Goal: Task Accomplishment & Management: Manage account settings

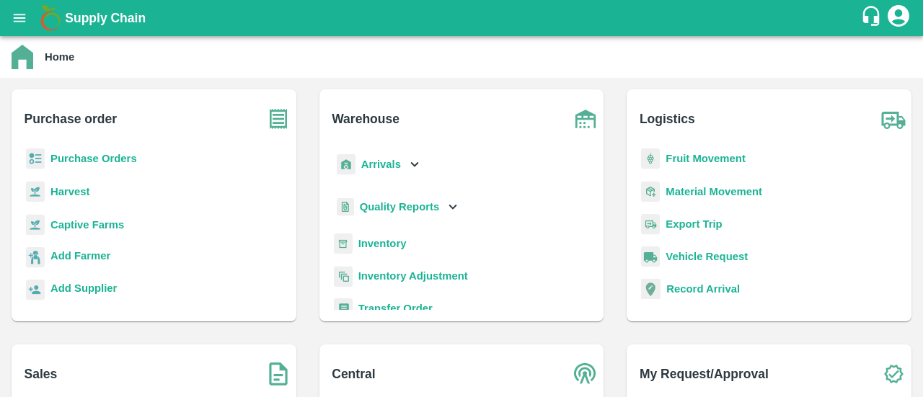
click at [107, 162] on b "Purchase Orders" at bounding box center [93, 159] width 87 height 12
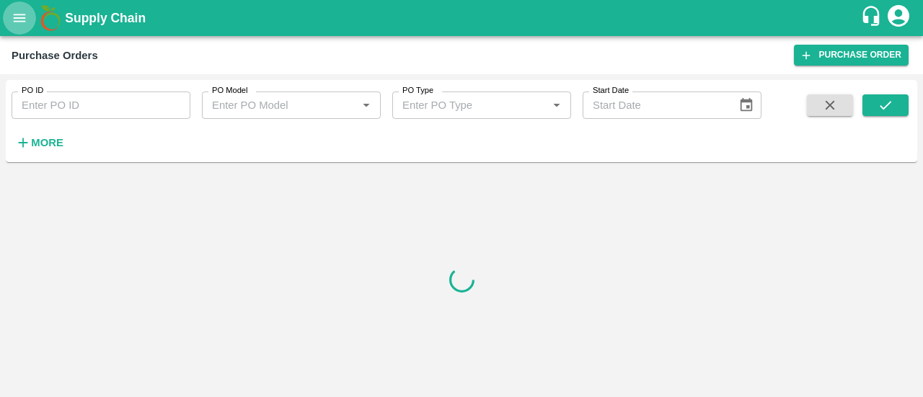
click at [26, 28] on button "open drawer" at bounding box center [19, 17] width 33 height 33
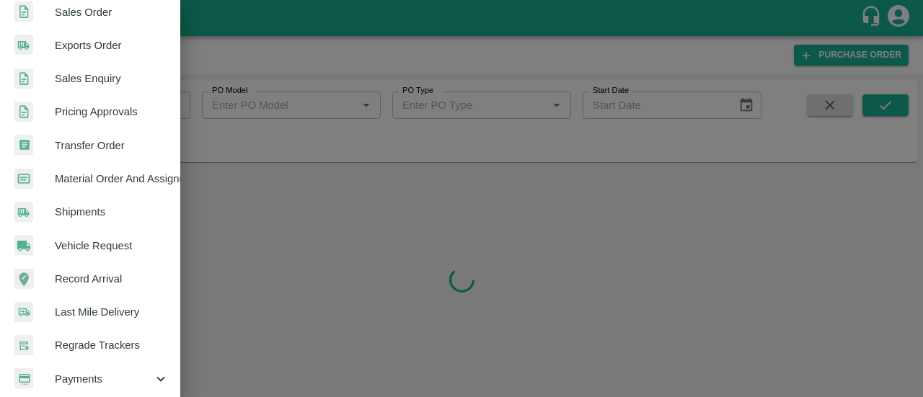
scroll to position [424, 0]
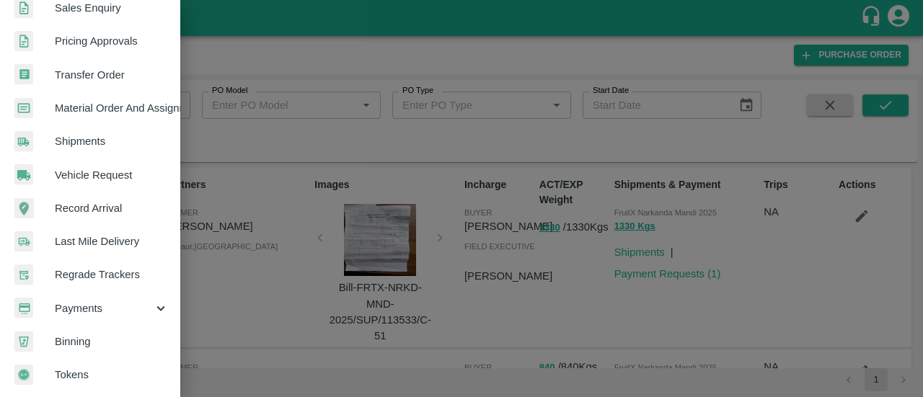
click at [112, 301] on span "Payments" at bounding box center [104, 309] width 98 height 16
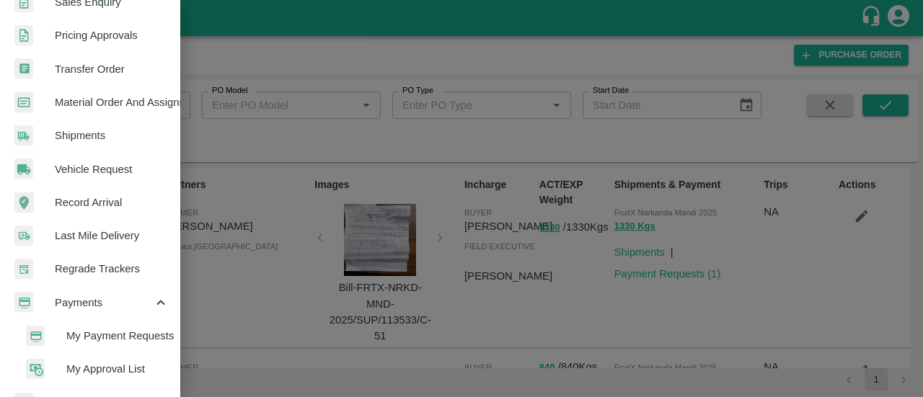
click at [103, 334] on span "My Payment Requests" at bounding box center [117, 336] width 102 height 16
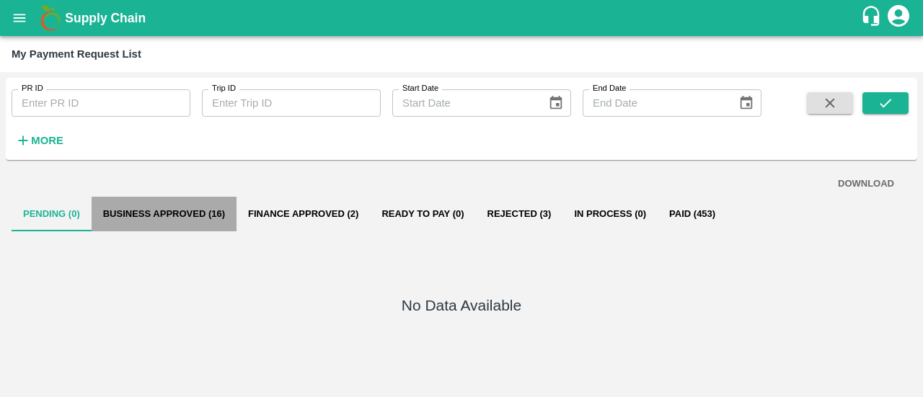
click at [178, 213] on button "Business Approved (16)" at bounding box center [164, 214] width 145 height 35
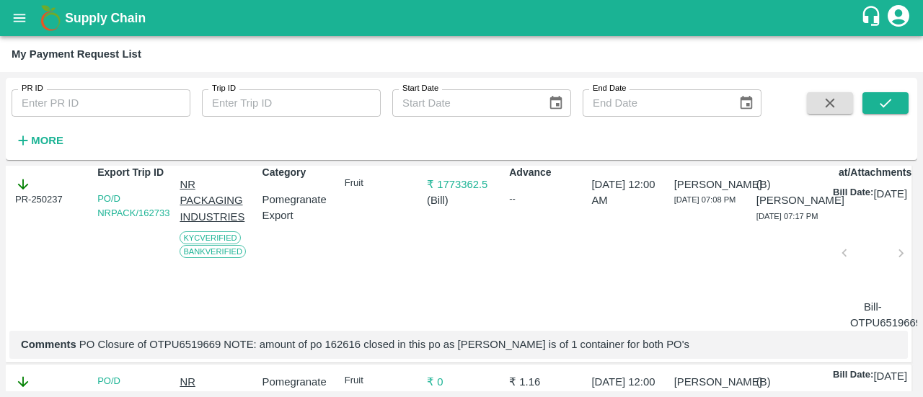
scroll to position [92, 0]
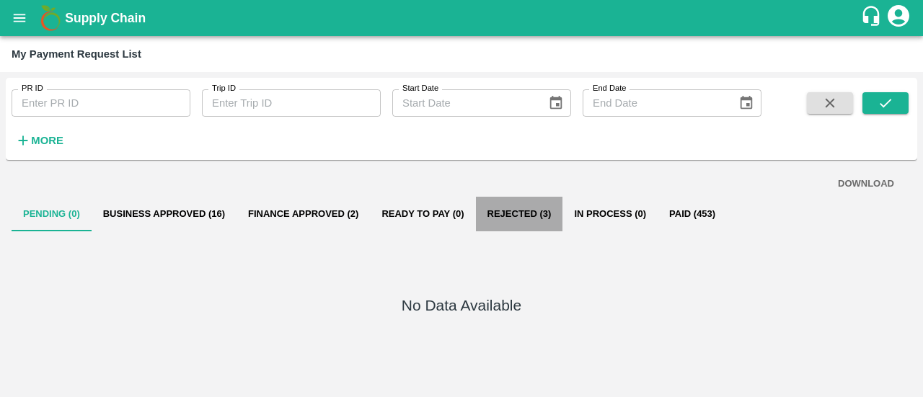
click at [512, 216] on button "Rejected (3)" at bounding box center [519, 214] width 87 height 35
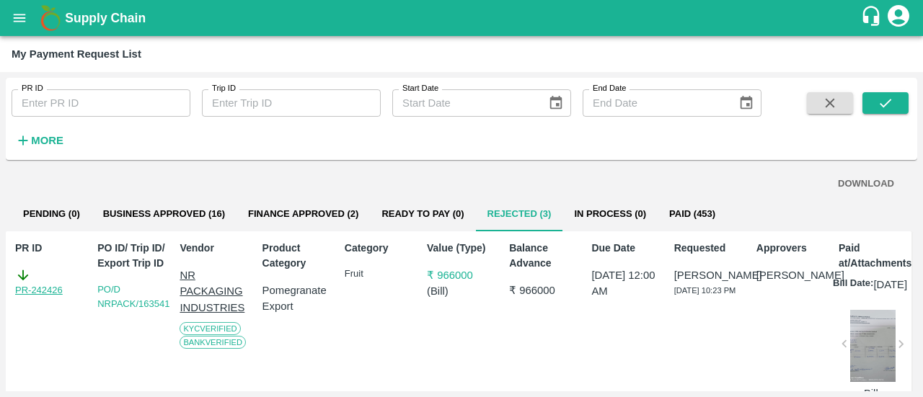
click at [43, 288] on link "PR-242426" at bounding box center [39, 290] width 48 height 14
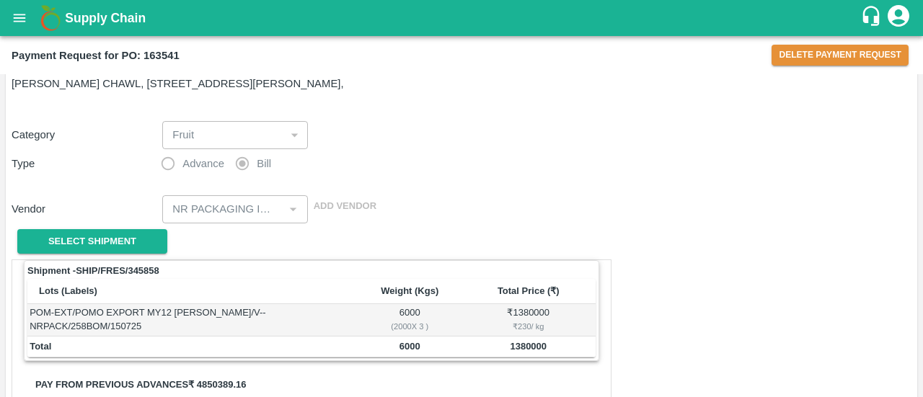
scroll to position [49, 0]
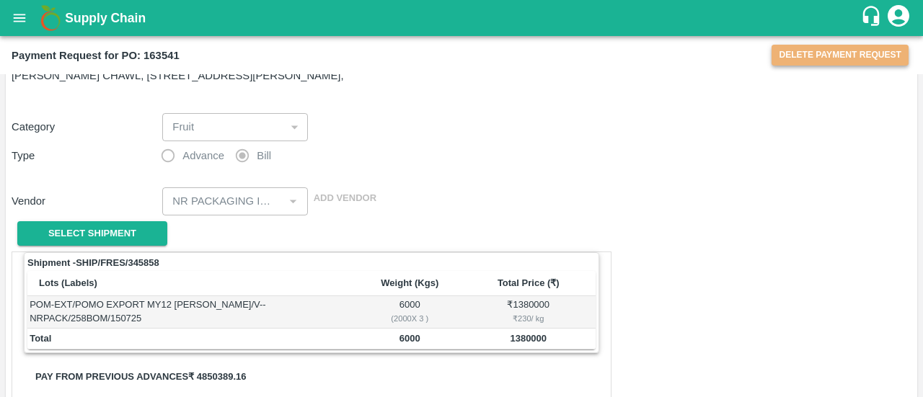
click at [825, 49] on button "Delete Payment Request" at bounding box center [840, 55] width 137 height 21
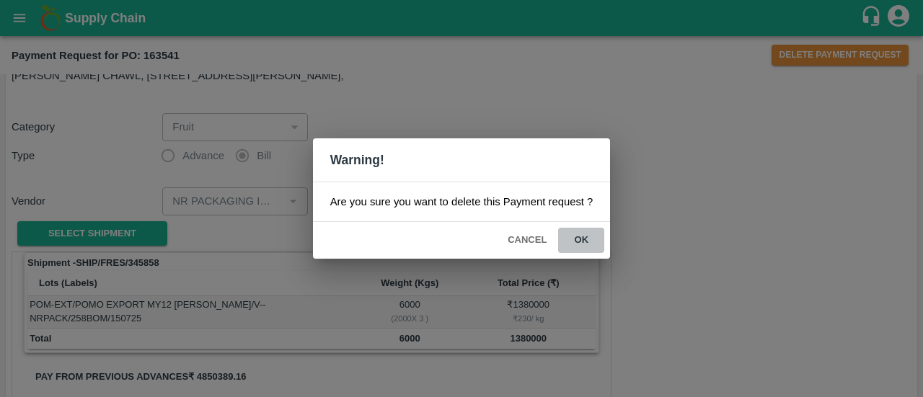
click at [583, 239] on button "ok" at bounding box center [581, 240] width 46 height 25
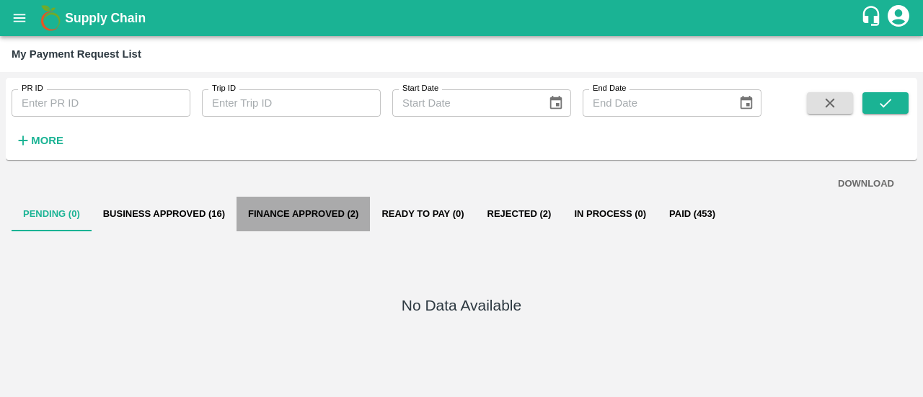
click at [281, 203] on button "Finance Approved (2)" at bounding box center [303, 214] width 133 height 35
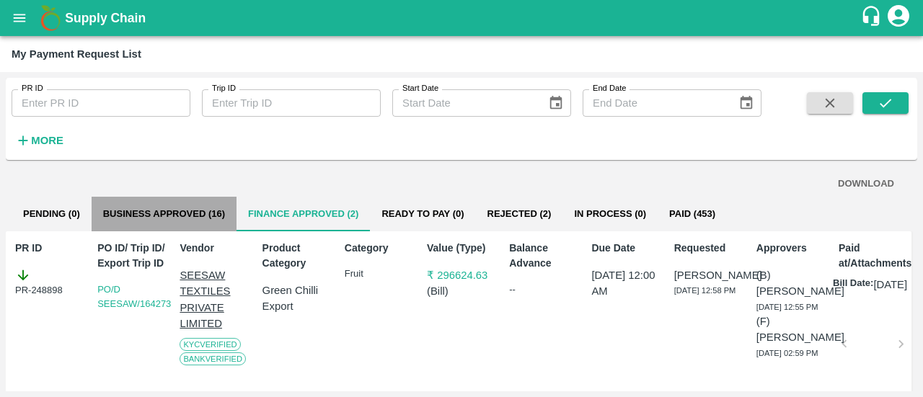
click at [213, 210] on button "Business Approved (16)" at bounding box center [164, 214] width 145 height 35
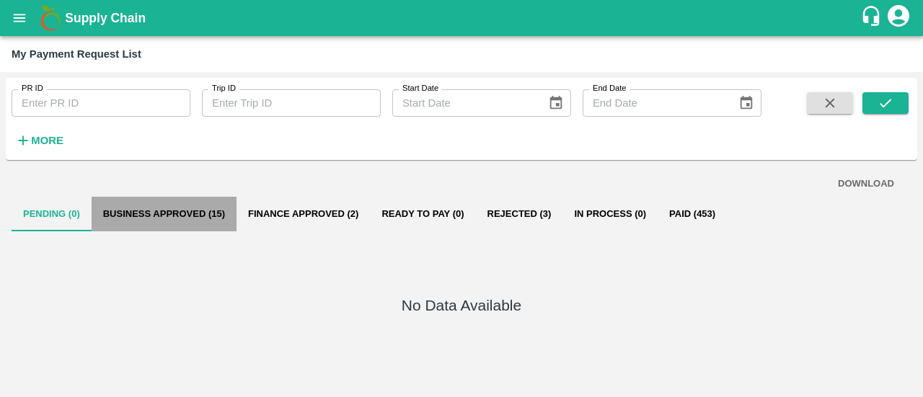
click at [152, 221] on button "Business Approved (15)" at bounding box center [164, 214] width 145 height 35
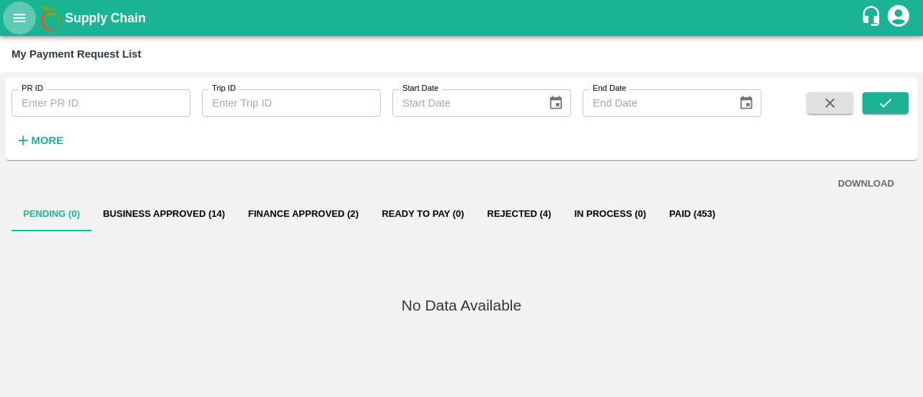
click at [14, 10] on icon "open drawer" at bounding box center [20, 18] width 16 height 16
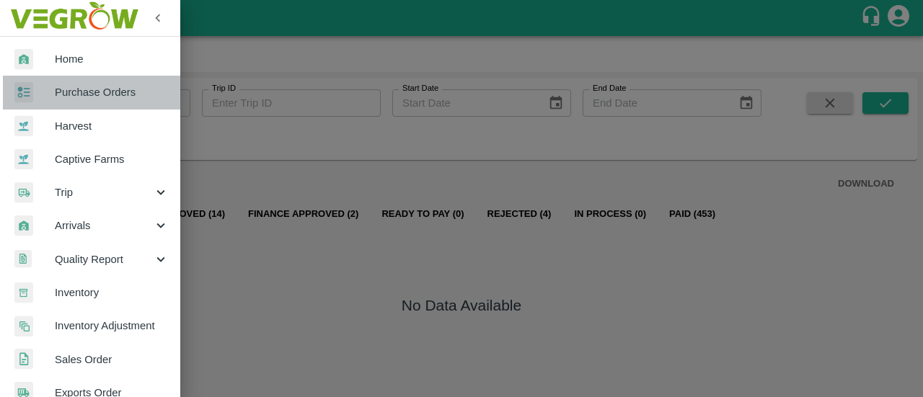
click at [102, 90] on span "Purchase Orders" at bounding box center [112, 92] width 114 height 16
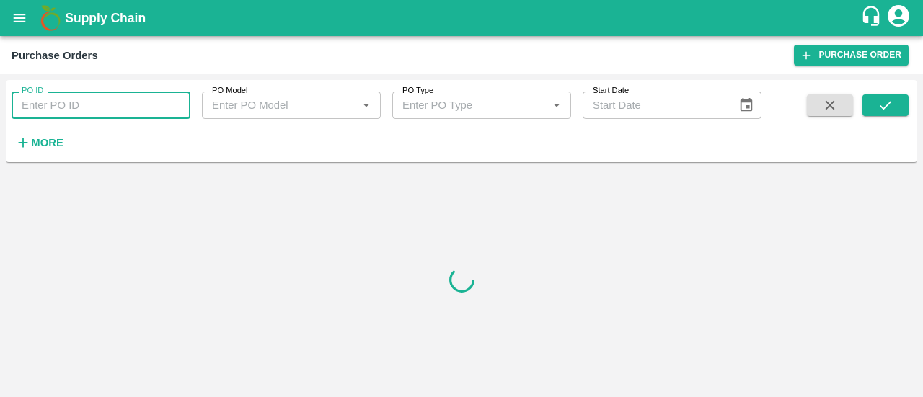
click at [67, 103] on input "PO ID" at bounding box center [101, 105] width 179 height 27
paste input "162616"
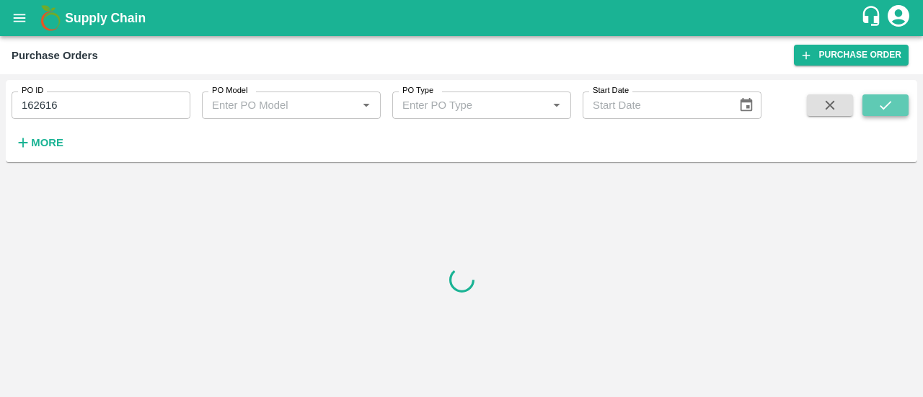
click at [896, 100] on button "submit" at bounding box center [885, 105] width 46 height 22
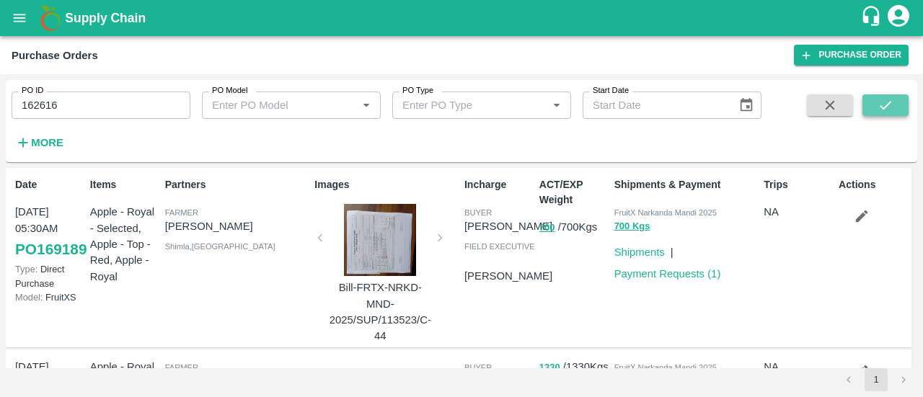
click at [896, 100] on button "submit" at bounding box center [885, 105] width 46 height 22
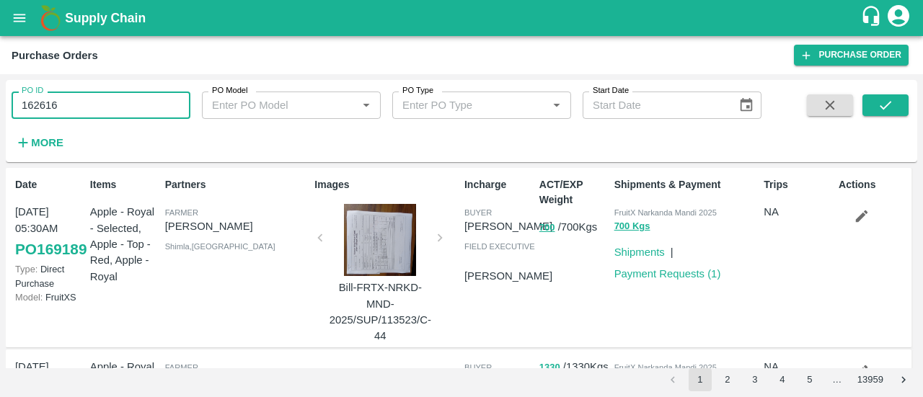
click at [103, 98] on input "162616" at bounding box center [101, 105] width 179 height 27
type input "162616"
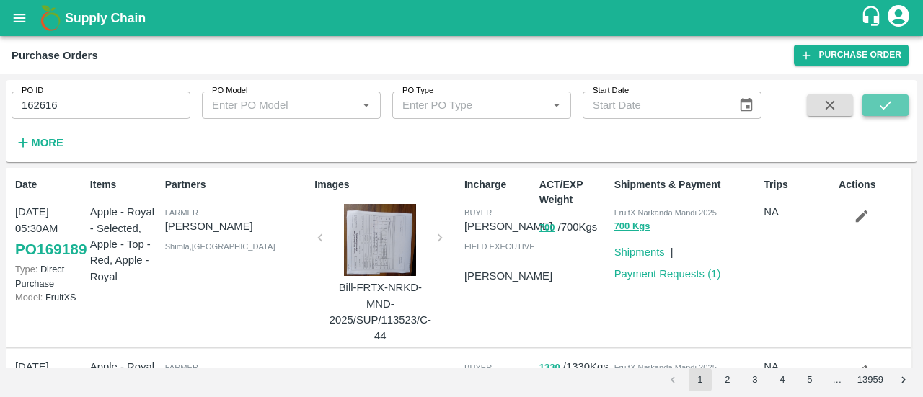
click at [879, 112] on icon "submit" at bounding box center [886, 105] width 16 height 16
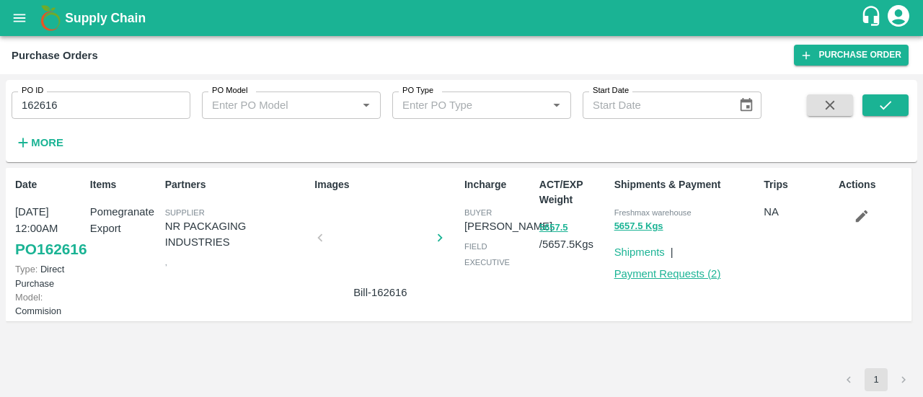
click at [661, 273] on link "Payment Requests ( 2 )" at bounding box center [667, 274] width 107 height 12
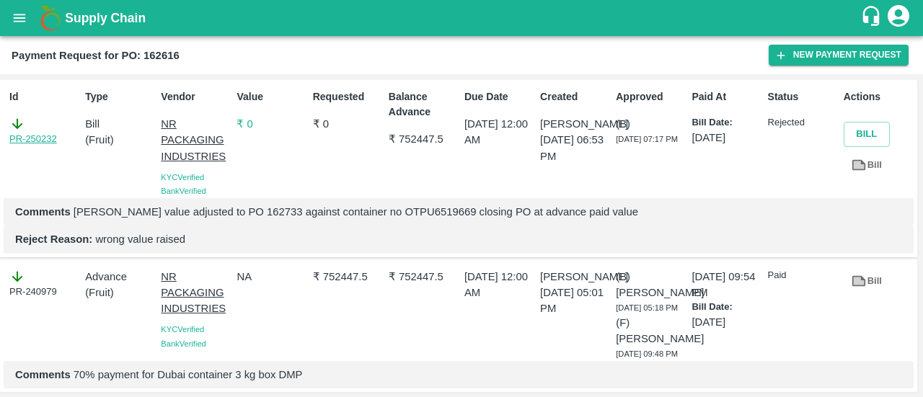
click at [40, 142] on link "PR-250232" at bounding box center [33, 139] width 48 height 14
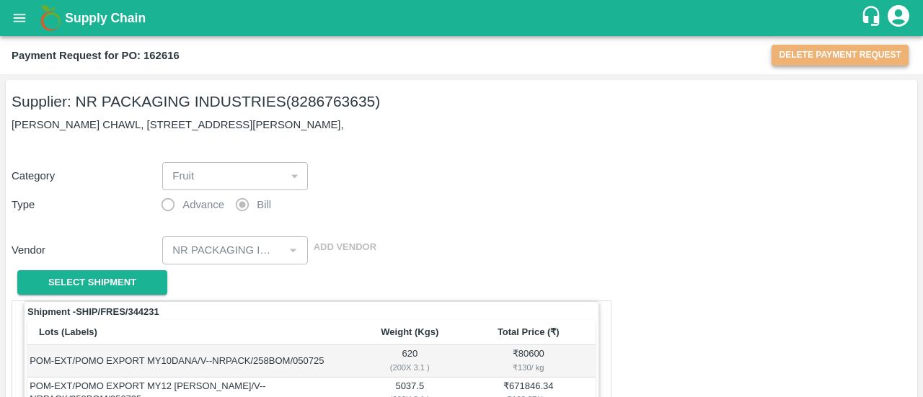
click at [841, 50] on button "Delete Payment Request" at bounding box center [840, 55] width 137 height 21
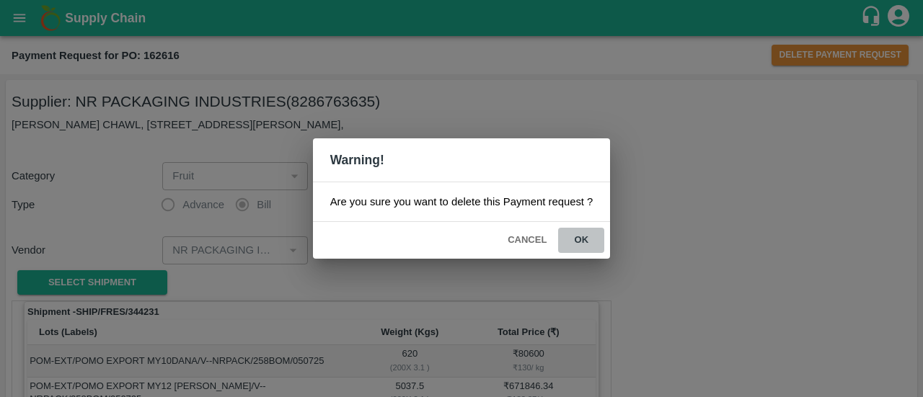
click at [581, 237] on button "ok" at bounding box center [581, 240] width 46 height 25
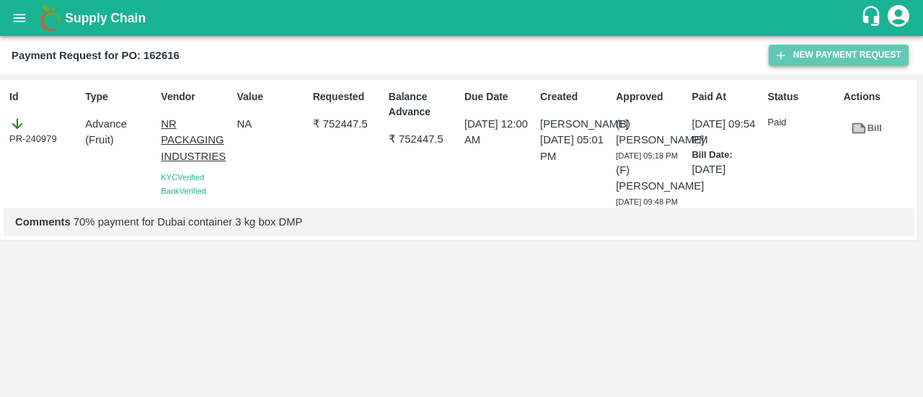
click at [834, 63] on button "New Payment Request" at bounding box center [839, 55] width 140 height 21
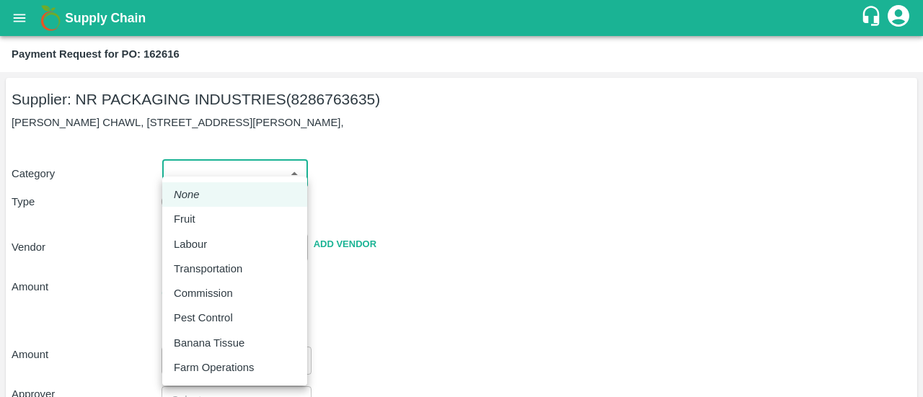
click at [237, 159] on body "Supply Chain Payment Request for PO: 162616 Supplier: NR PACKAGING INDUSTRIES (…" at bounding box center [461, 198] width 923 height 397
click at [205, 227] on li "Fruit" at bounding box center [234, 219] width 145 height 25
type input "1"
type input "NR PACKAGING INDUSTRIES - 8286763635(Supplier)"
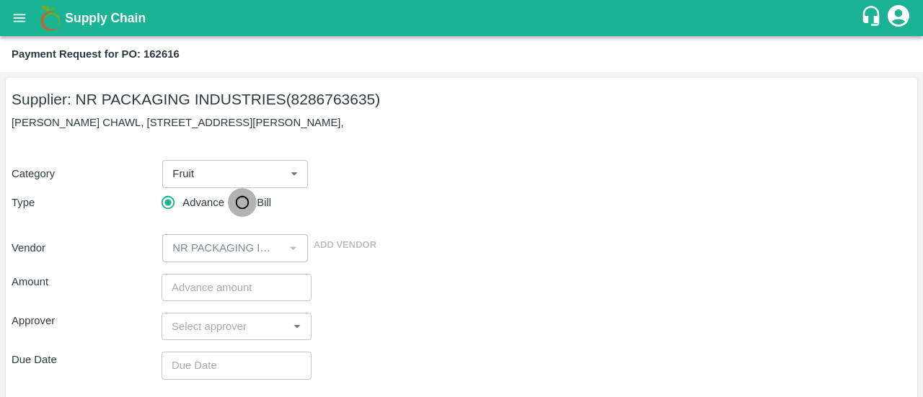
click at [248, 215] on input "Bill" at bounding box center [242, 202] width 29 height 29
radio input "true"
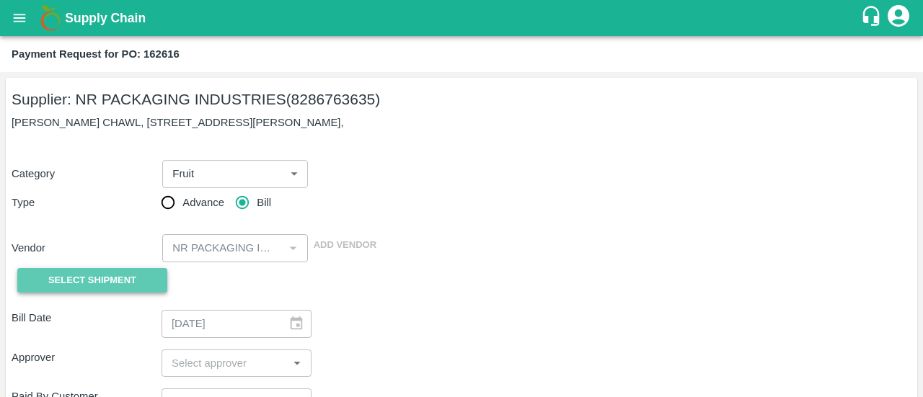
click at [110, 286] on span "Select Shipment" at bounding box center [92, 281] width 88 height 17
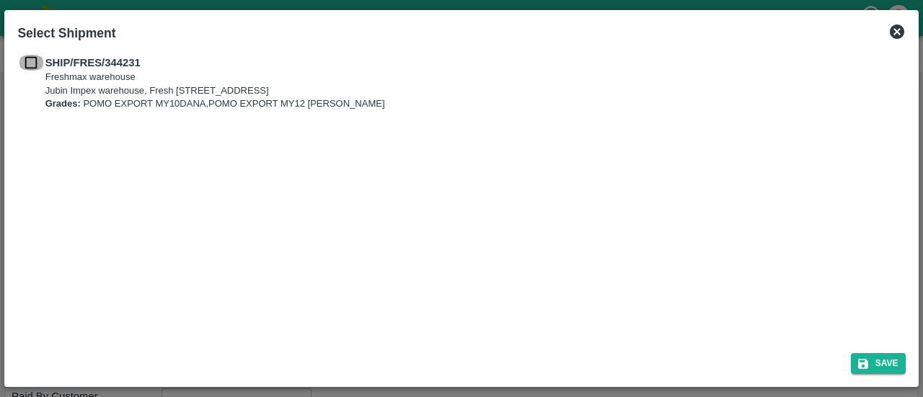
click at [30, 63] on input "checkbox" at bounding box center [30, 63] width 27 height 16
checkbox input "true"
click at [880, 354] on button "Save" at bounding box center [878, 363] width 55 height 21
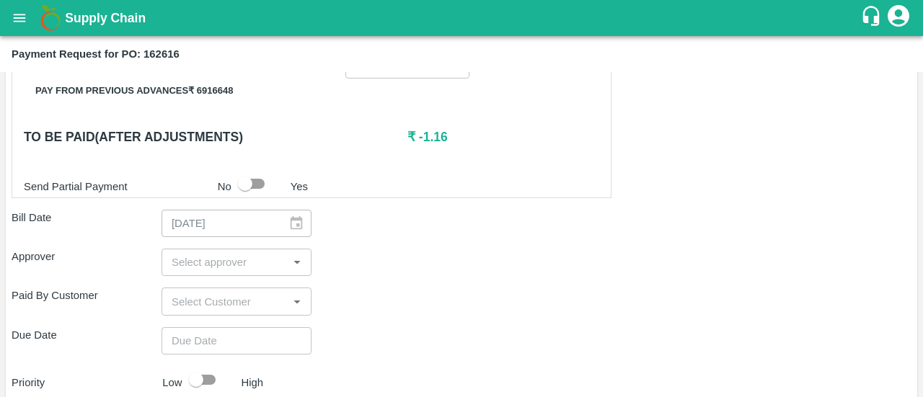
scroll to position [296, 0]
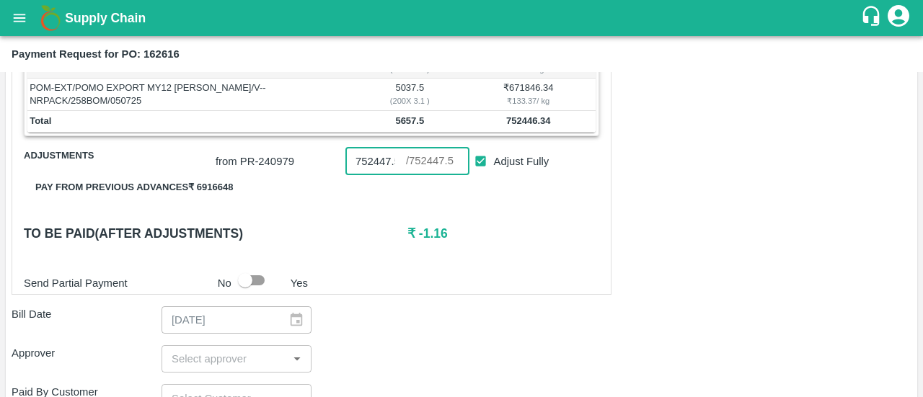
click at [392, 156] on input "752447.5" at bounding box center [375, 161] width 61 height 27
type input "752446.34"
click at [480, 260] on div "Shipment - SHIP/FRES/344231 Lots (Labels) Weight (Kgs) Total Price (₹) POM-EXT/…" at bounding box center [312, 148] width 600 height 292
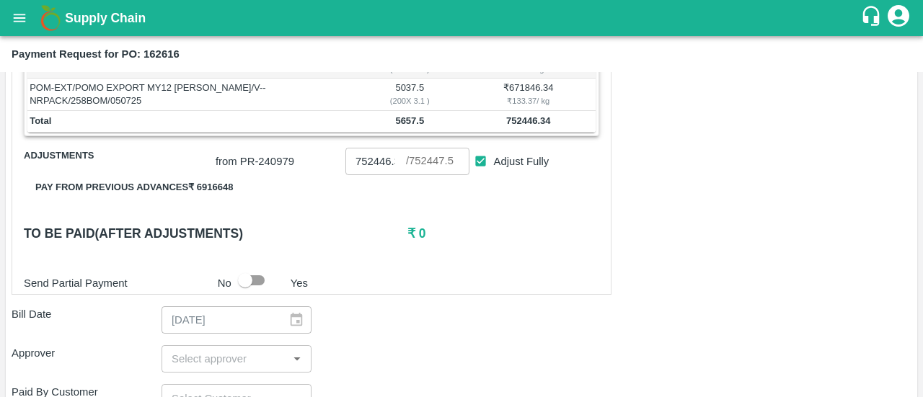
scroll to position [403, 0]
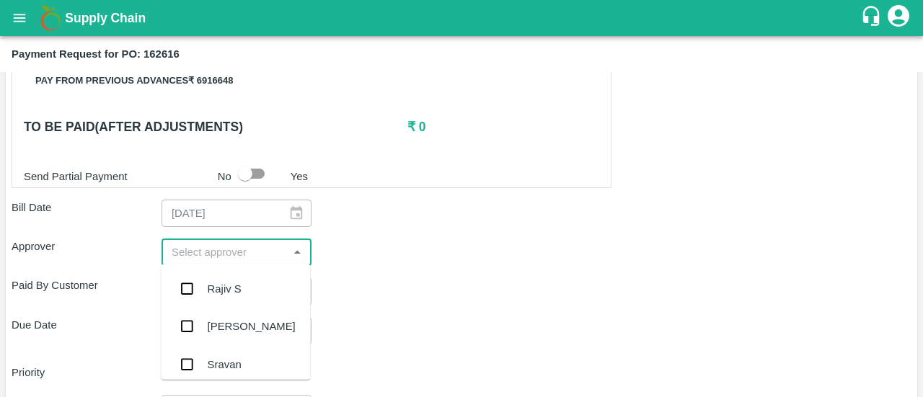
click at [209, 253] on input "input" at bounding box center [225, 252] width 118 height 19
type input "ayu"
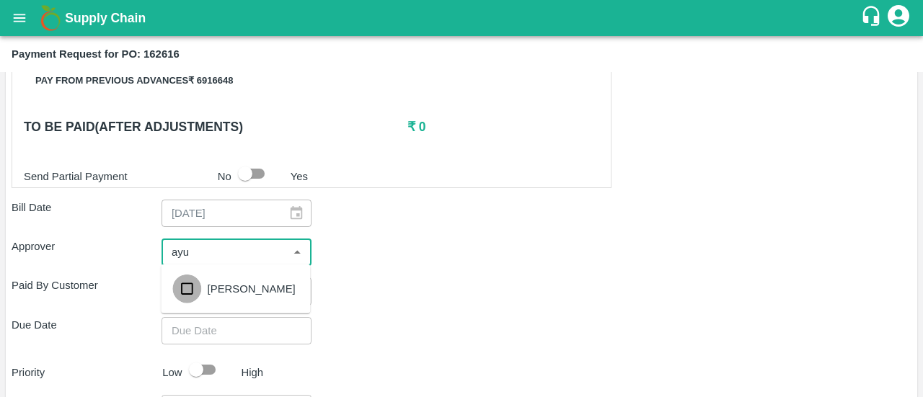
click at [198, 282] on input "checkbox" at bounding box center [186, 289] width 29 height 29
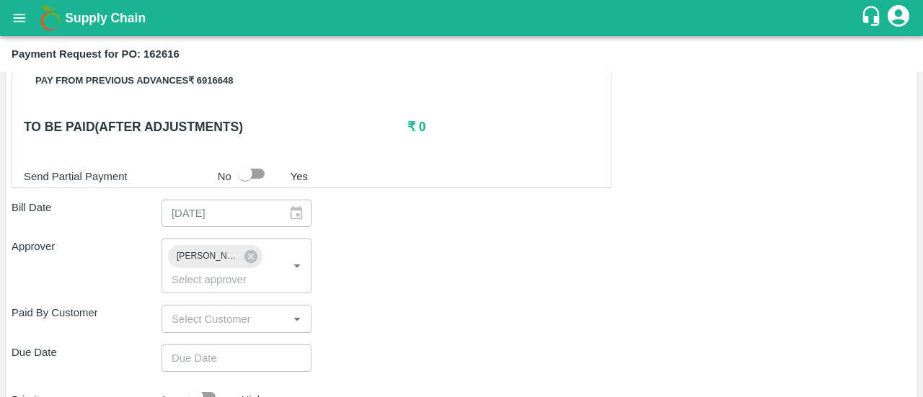
click at [483, 288] on div "Approver Ayush Khandal ​" at bounding box center [462, 266] width 900 height 55
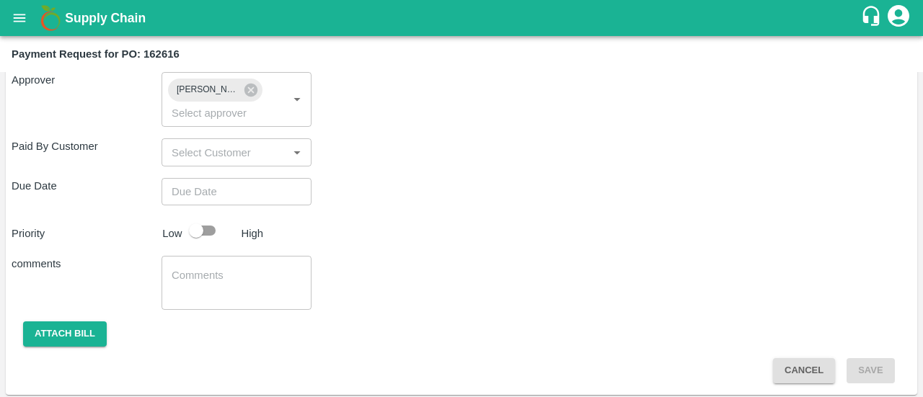
scroll to position [570, 0]
type input "DD/MM/YYYY hh:mm aa"
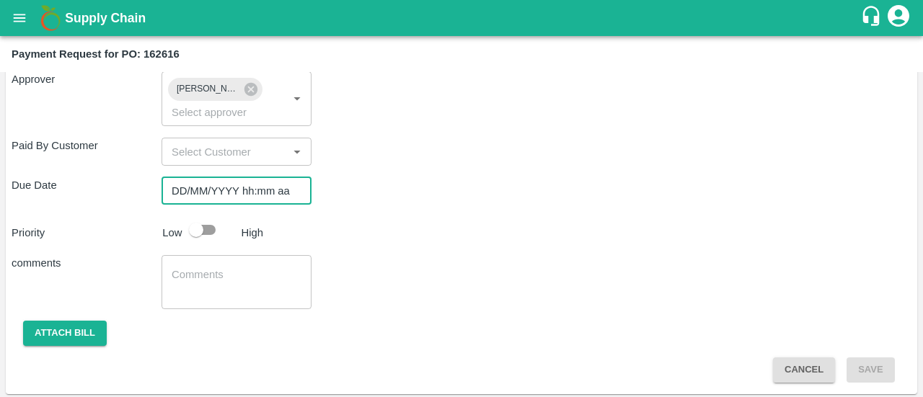
click at [240, 200] on input "DD/MM/YYYY hh:mm aa" at bounding box center [232, 190] width 140 height 27
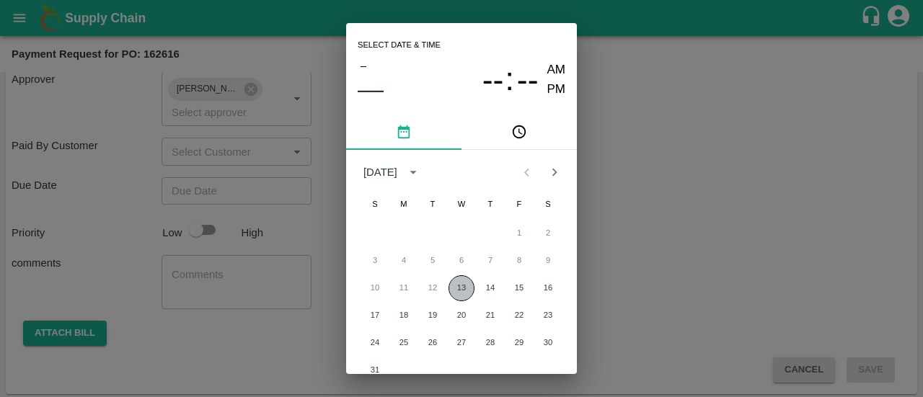
click at [456, 287] on button "13" at bounding box center [462, 288] width 26 height 26
type input "13/08/2025 12:00 AM"
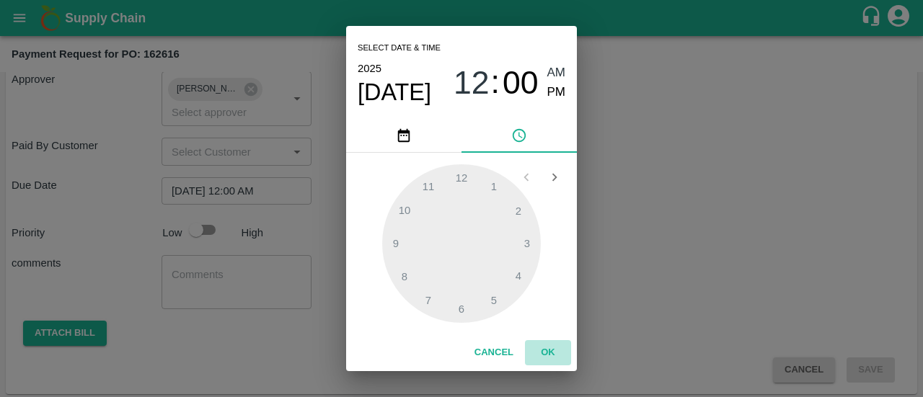
click at [537, 350] on button "OK" at bounding box center [548, 352] width 46 height 25
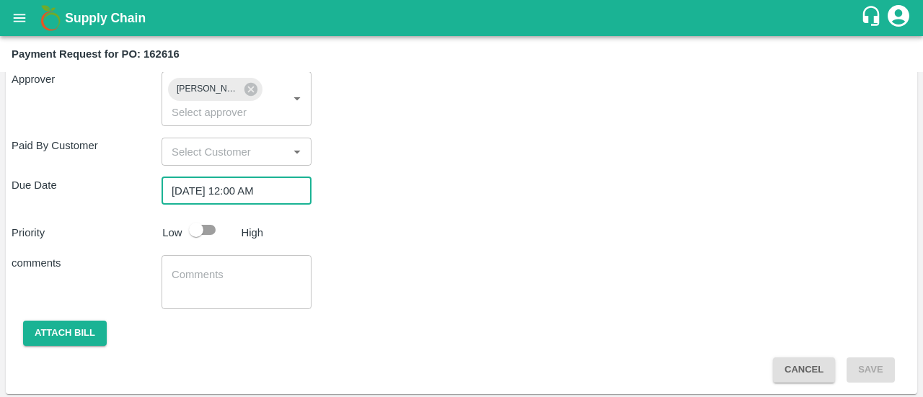
click at [211, 234] on input "checkbox" at bounding box center [196, 229] width 82 height 27
checkbox input "true"
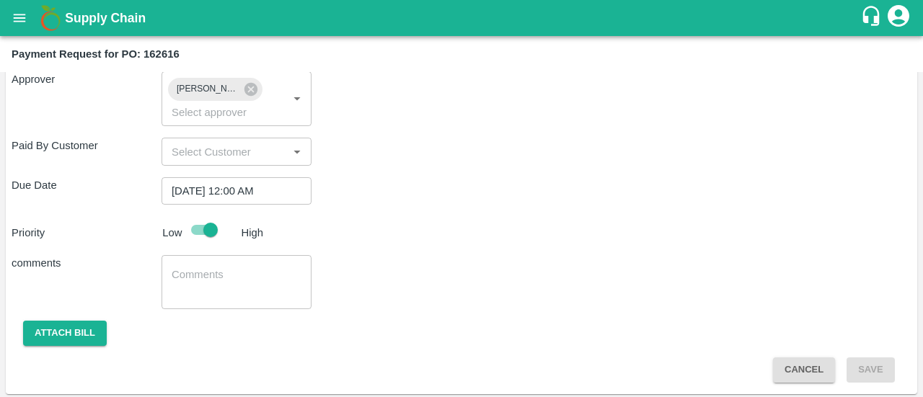
click at [200, 260] on div "x ​" at bounding box center [237, 282] width 150 height 54
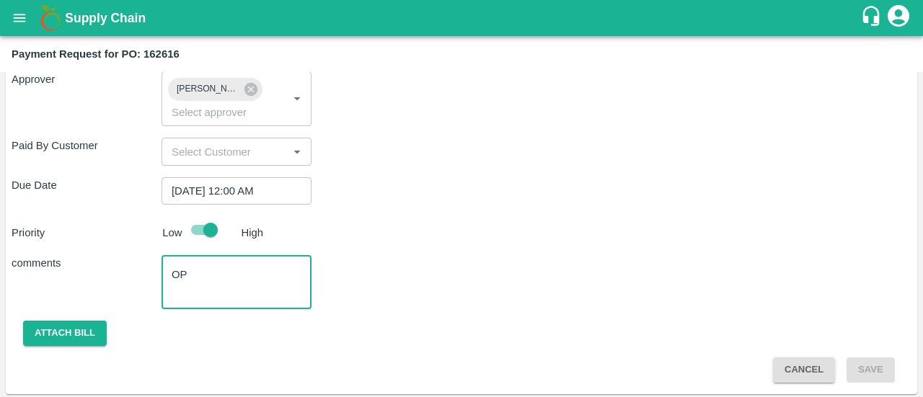
type textarea "O"
paste textarea "OTPU6519669"
paste textarea "162733"
type textarea "PO closure of OTPU6519669 ( Amount of [PERSON_NAME] paid in PO 162733"
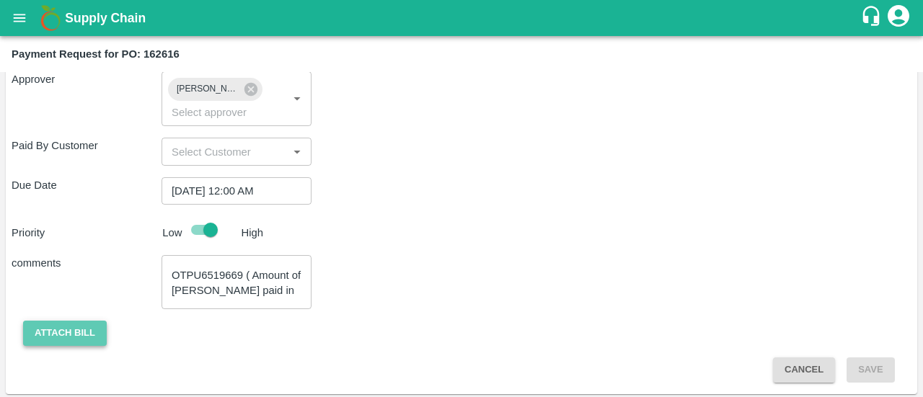
click at [79, 335] on button "Attach bill" at bounding box center [65, 333] width 84 height 25
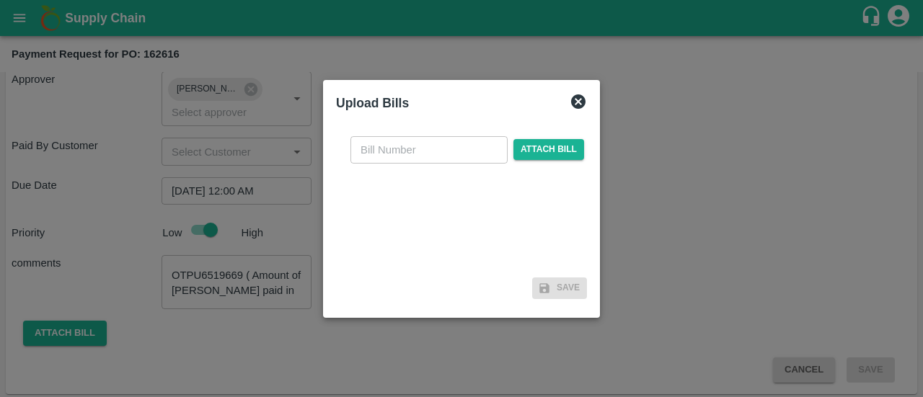
click at [201, 267] on div at bounding box center [461, 198] width 923 height 397
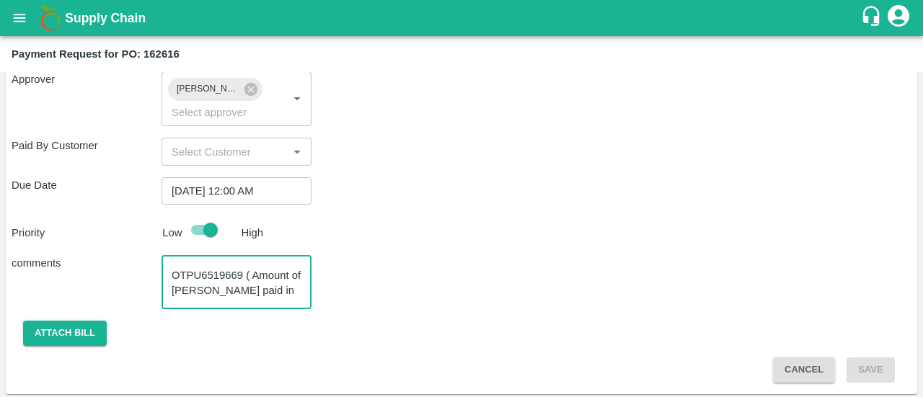
click at [201, 268] on textarea "PO closure of OTPU6519669 ( Amount of [PERSON_NAME] paid in PO 162733" at bounding box center [237, 283] width 130 height 30
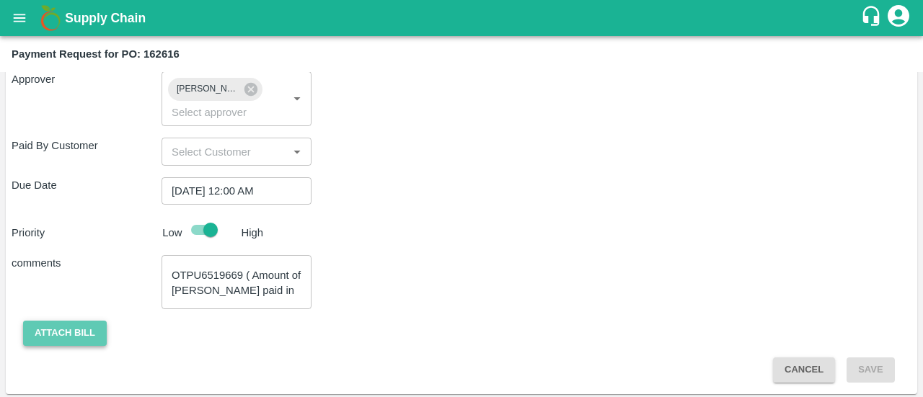
click at [85, 335] on button "Attach bill" at bounding box center [65, 333] width 84 height 25
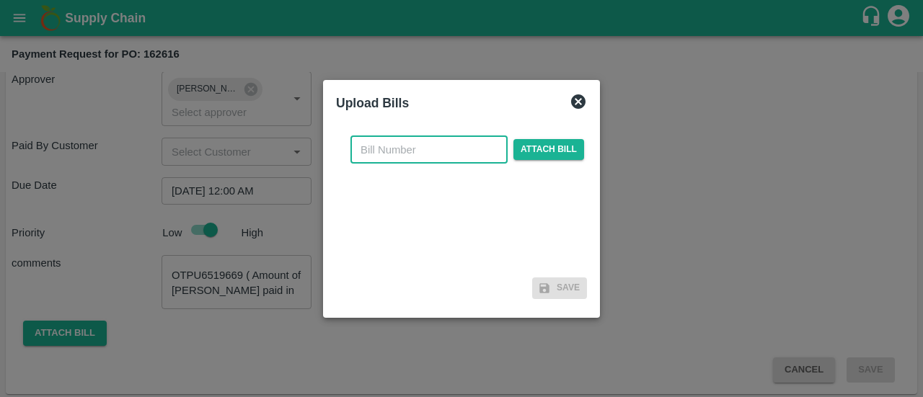
click at [420, 148] on input "text" at bounding box center [428, 149] width 157 height 27
paste input "OTPU6519669"
type input "OTPU6519669"
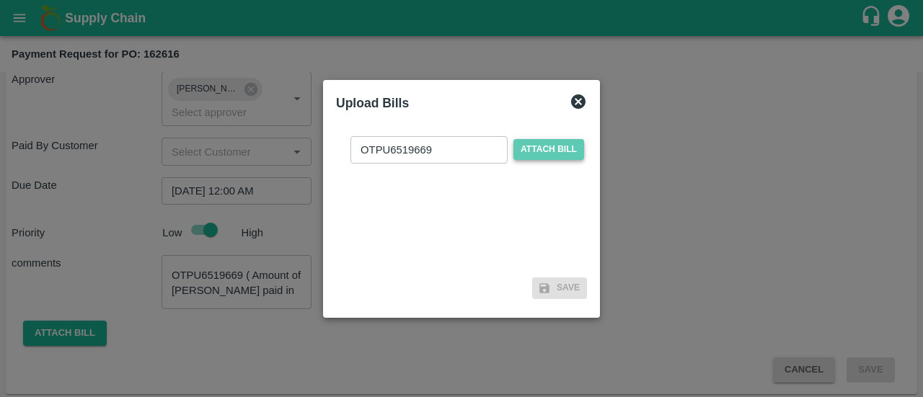
click at [553, 151] on span "Attach bill" at bounding box center [548, 149] width 71 height 21
click at [0, 0] on input "Attach bill" at bounding box center [0, 0] width 0 height 0
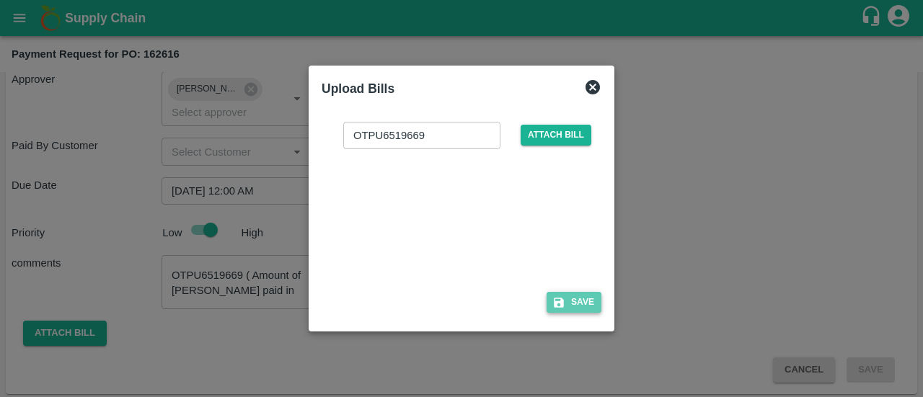
click at [591, 312] on button "Save" at bounding box center [574, 302] width 55 height 21
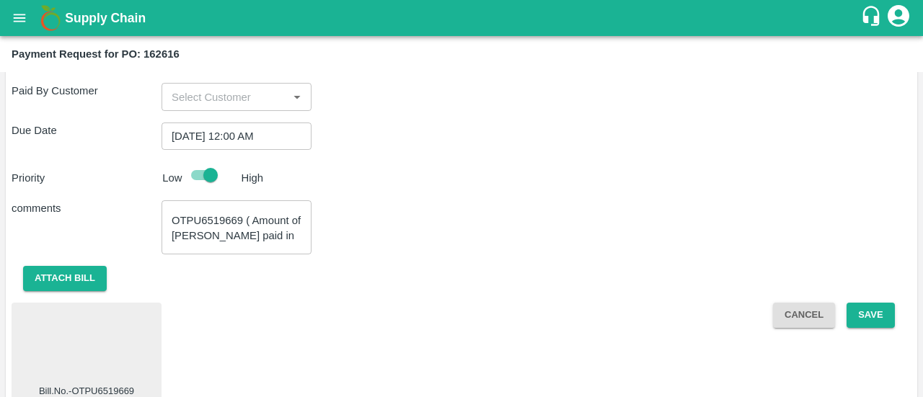
scroll to position [648, 0]
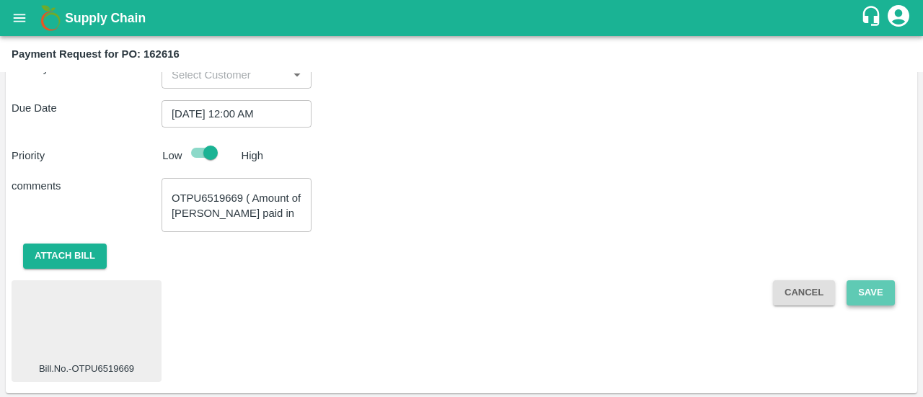
click at [884, 295] on button "Save" at bounding box center [871, 293] width 48 height 25
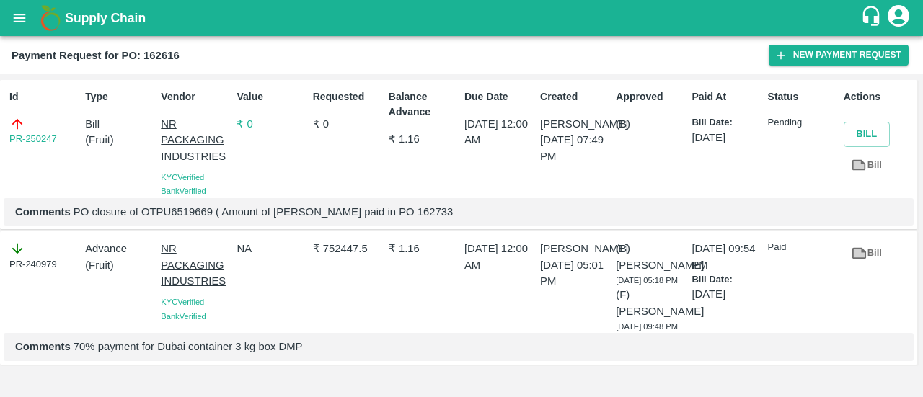
click at [12, 22] on icon "open drawer" at bounding box center [20, 18] width 16 height 16
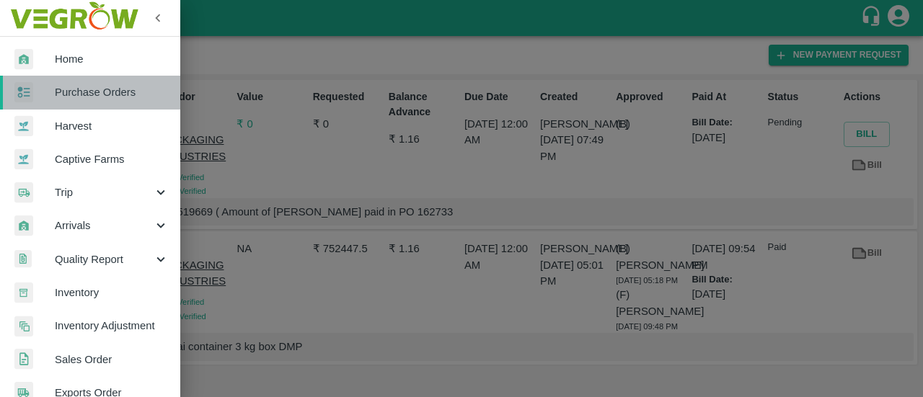
click at [131, 99] on span "Purchase Orders" at bounding box center [112, 92] width 114 height 16
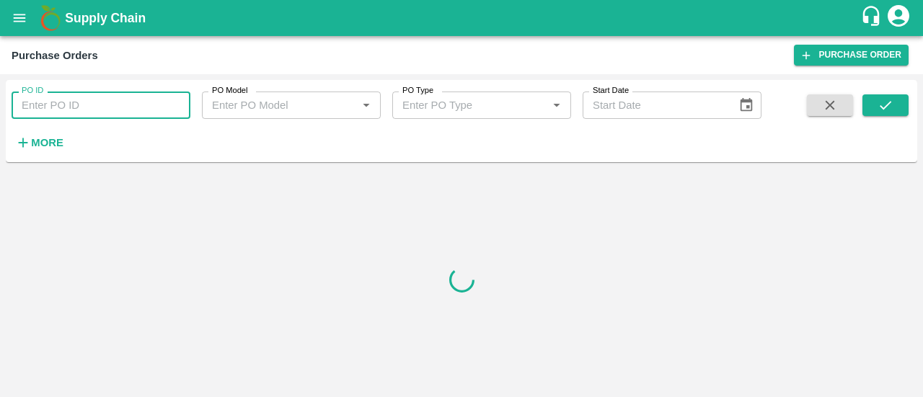
click at [94, 109] on input "PO ID" at bounding box center [101, 105] width 179 height 27
paste input "162733"
type input "162733"
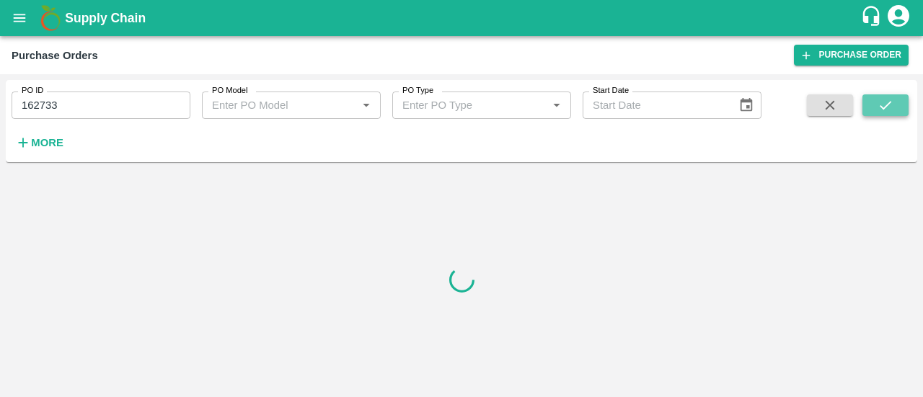
click at [896, 103] on button "submit" at bounding box center [885, 105] width 46 height 22
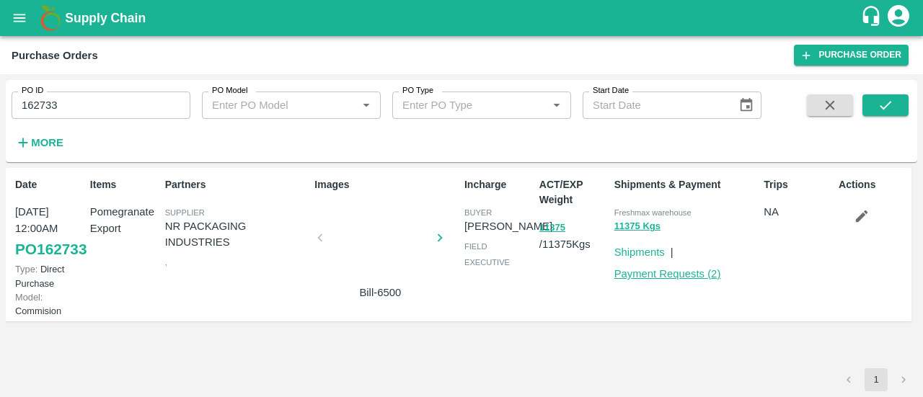
click at [671, 270] on link "Payment Requests ( 2 )" at bounding box center [667, 274] width 107 height 12
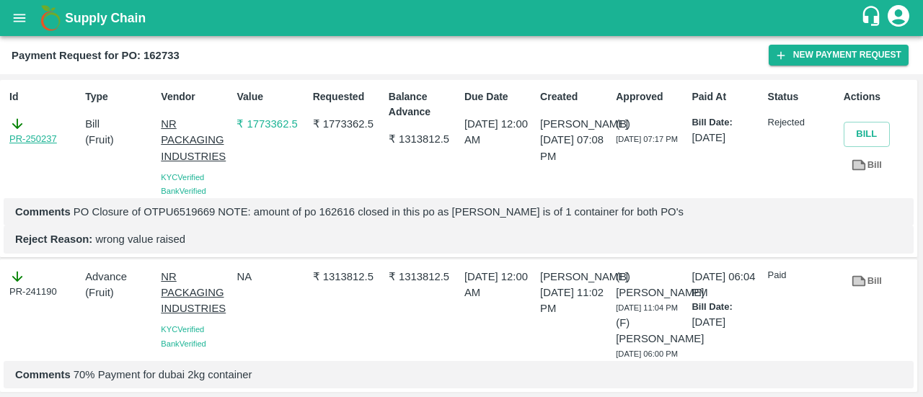
click at [32, 133] on link "PR-250237" at bounding box center [33, 139] width 48 height 14
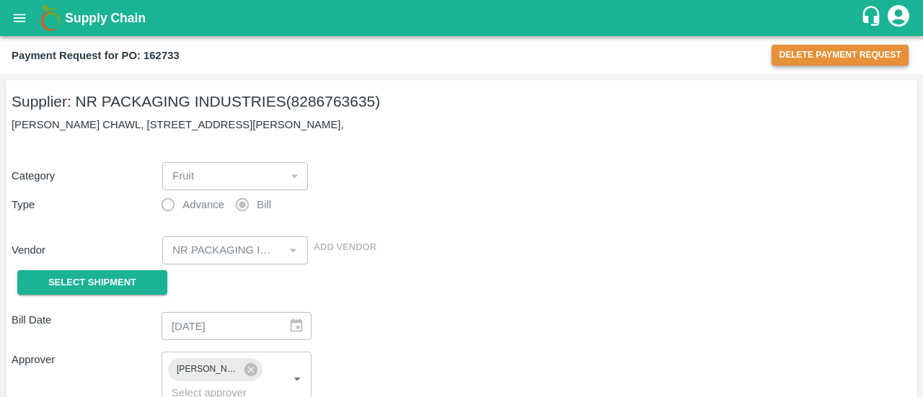
click at [815, 58] on button "Delete Payment Request" at bounding box center [840, 55] width 137 height 21
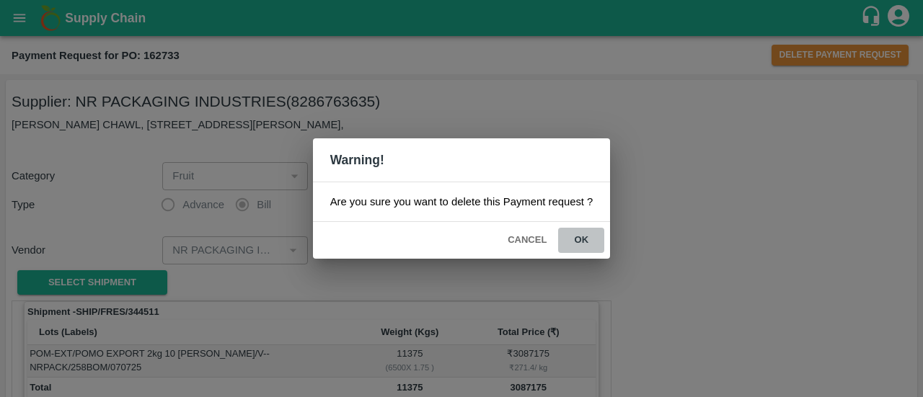
click at [586, 244] on button "ok" at bounding box center [581, 240] width 46 height 25
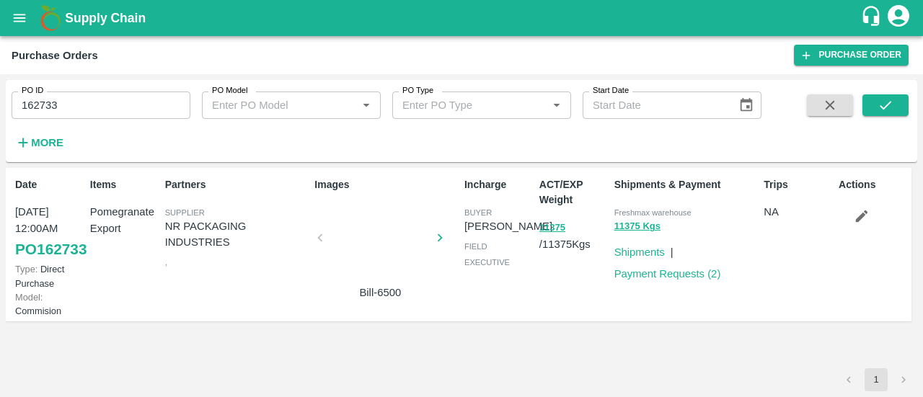
click at [32, 262] on link "PO 162733" at bounding box center [50, 250] width 71 height 26
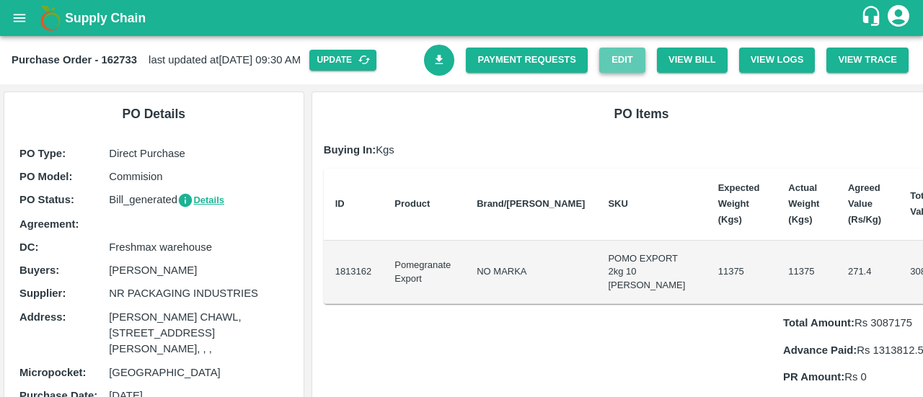
click at [640, 63] on link "Edit" at bounding box center [622, 60] width 46 height 25
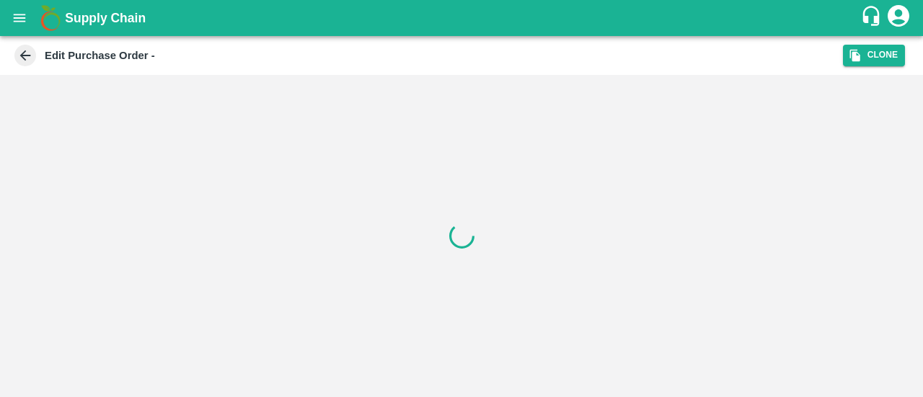
click at [25, 55] on icon at bounding box center [25, 55] width 11 height 11
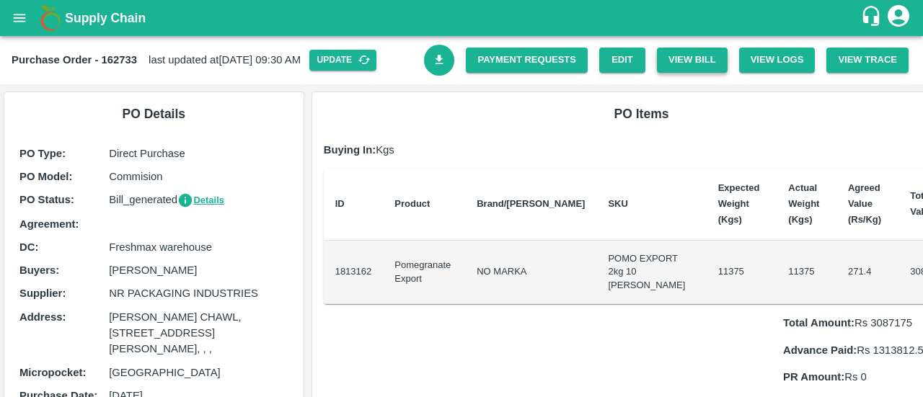
click at [694, 51] on button "View Bill" at bounding box center [692, 60] width 71 height 25
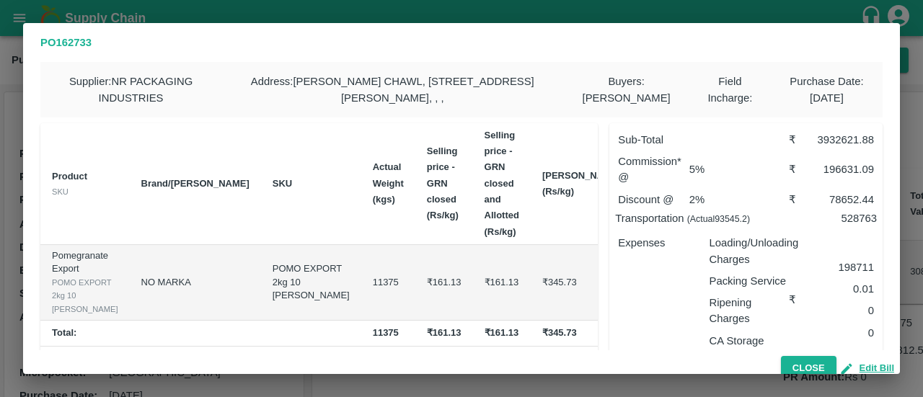
scroll to position [113, 0]
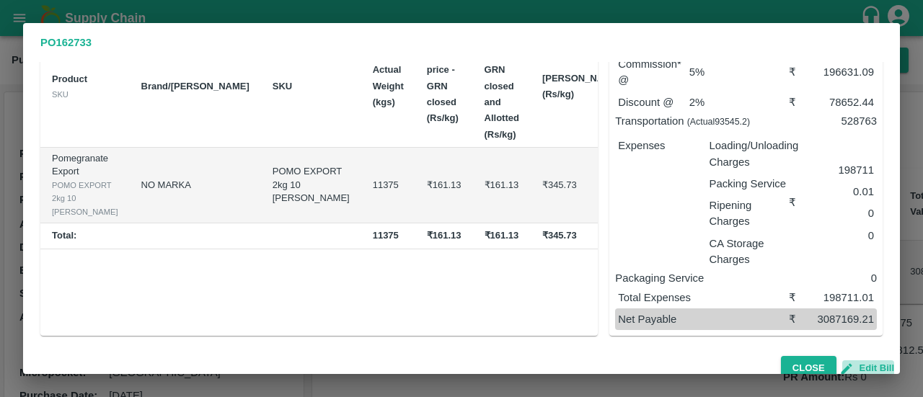
click at [859, 365] on button "Edit Bill" at bounding box center [868, 369] width 52 height 17
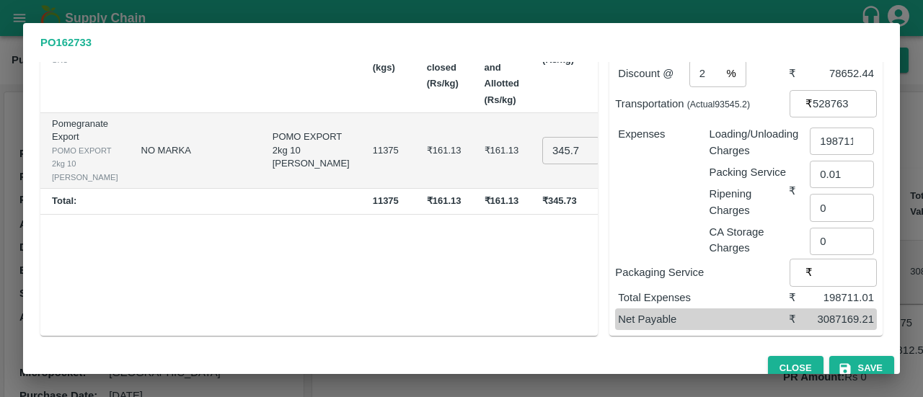
scroll to position [148, 0]
click at [831, 209] on input "0" at bounding box center [842, 207] width 64 height 27
paste input "752447.5"
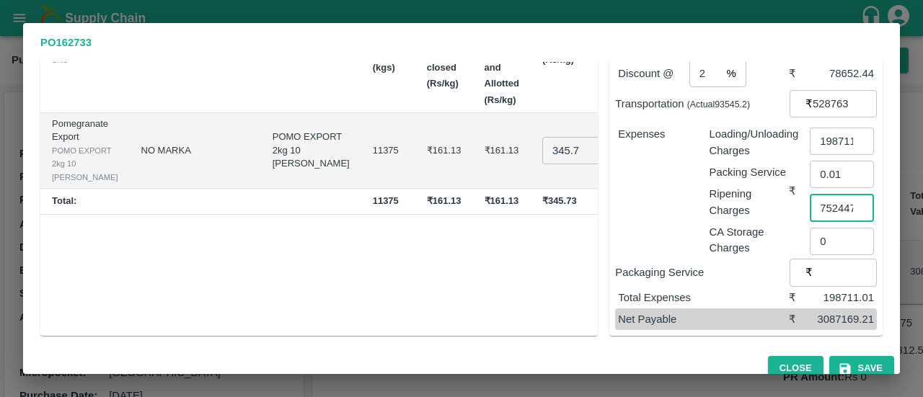
scroll to position [0, 12]
type input "752447.5"
click at [715, 236] on p "CA Storage Charges" at bounding box center [749, 240] width 79 height 32
click at [868, 366] on button "Save" at bounding box center [861, 368] width 65 height 25
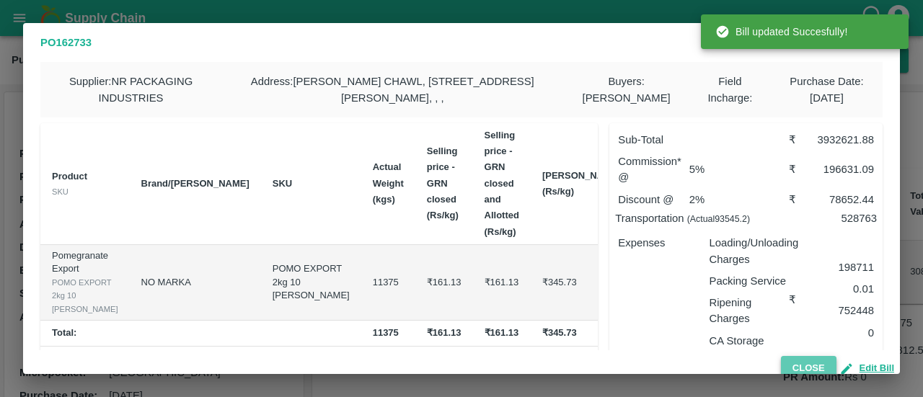
click at [813, 363] on button "Close" at bounding box center [809, 368] width 56 height 25
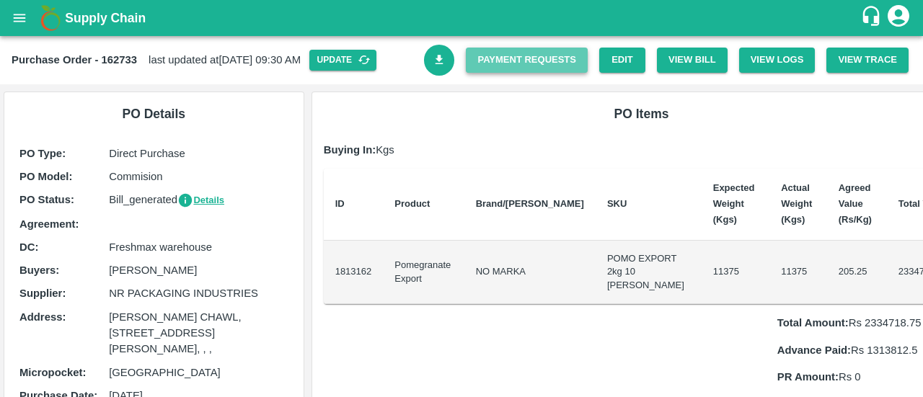
click at [529, 58] on link "Payment Requests" at bounding box center [527, 60] width 122 height 25
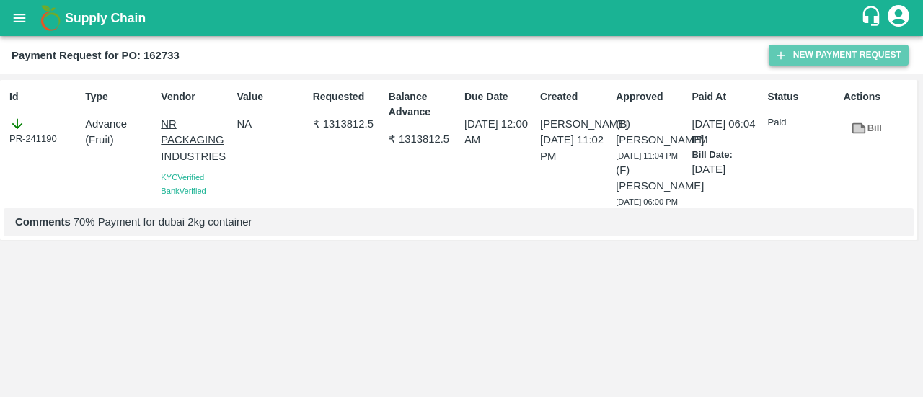
click at [845, 53] on button "New Payment Request" at bounding box center [839, 55] width 140 height 21
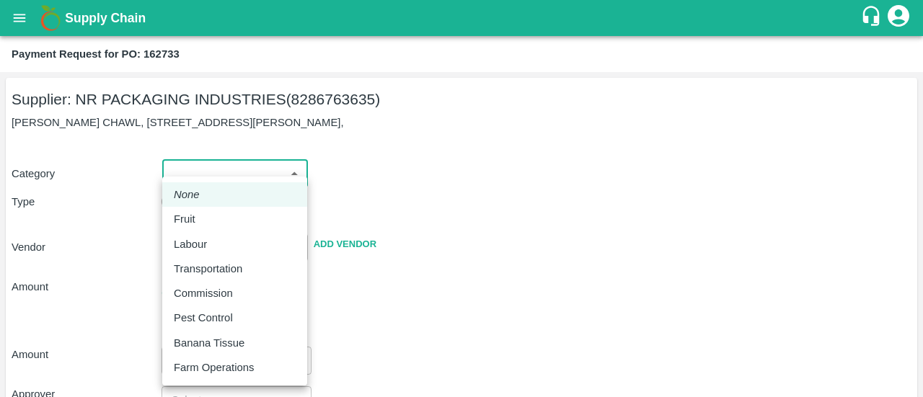
click at [231, 177] on body "Supply Chain Payment Request for PO: 162733 Supplier: NR PACKAGING INDUSTRIES (…" at bounding box center [461, 198] width 923 height 397
click at [182, 226] on p "Fruit" at bounding box center [185, 219] width 22 height 16
type input "1"
type input "NR PACKAGING INDUSTRIES - 8286763635(Supplier)"
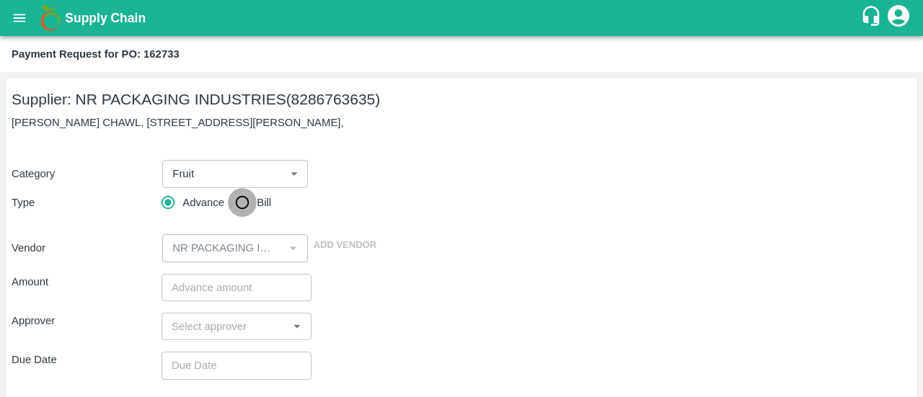
click at [250, 213] on input "Bill" at bounding box center [242, 202] width 29 height 29
radio input "true"
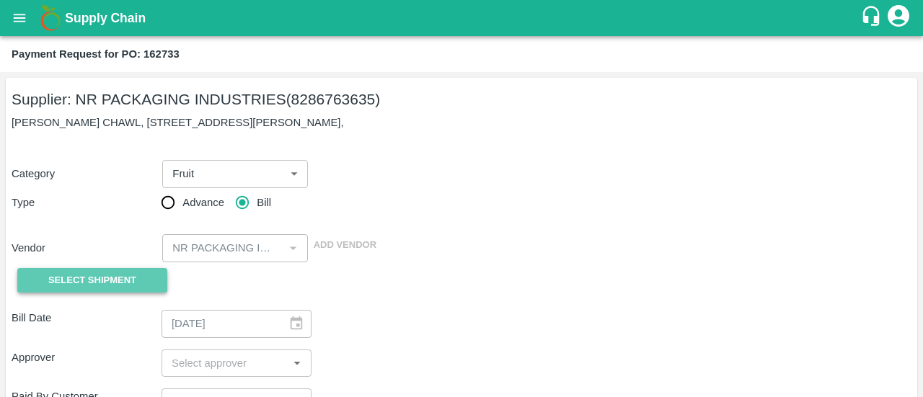
click at [112, 279] on span "Select Shipment" at bounding box center [92, 281] width 88 height 17
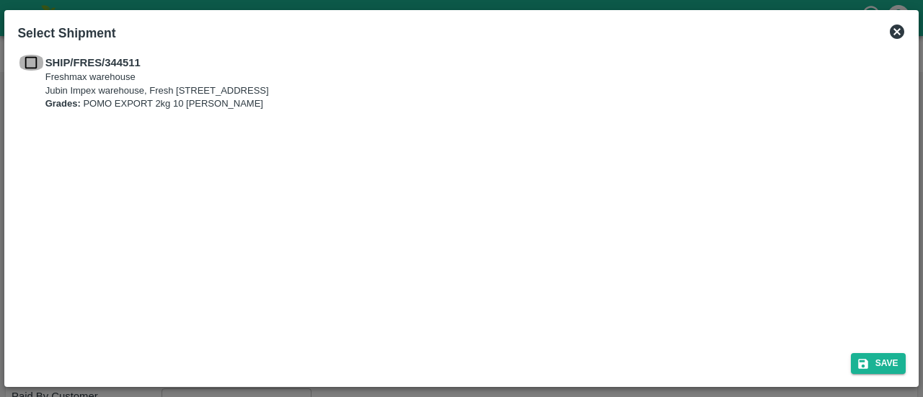
click at [35, 69] on input "checkbox" at bounding box center [30, 63] width 27 height 16
checkbox input "true"
click at [865, 369] on icon "submit" at bounding box center [863, 364] width 10 height 10
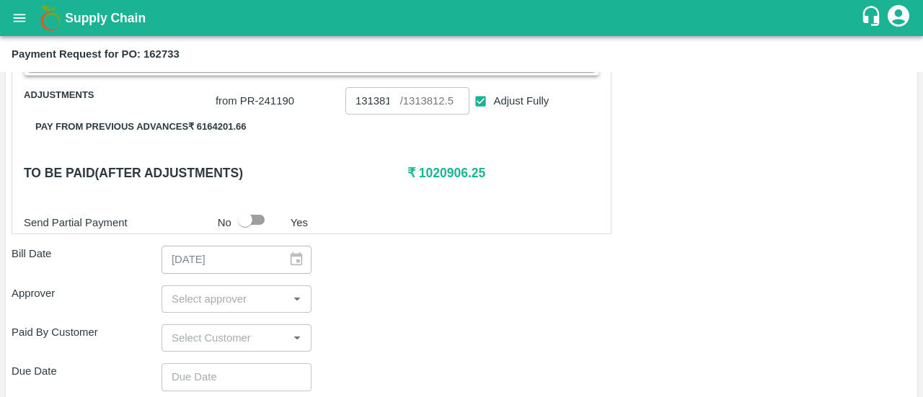
scroll to position [382, 0]
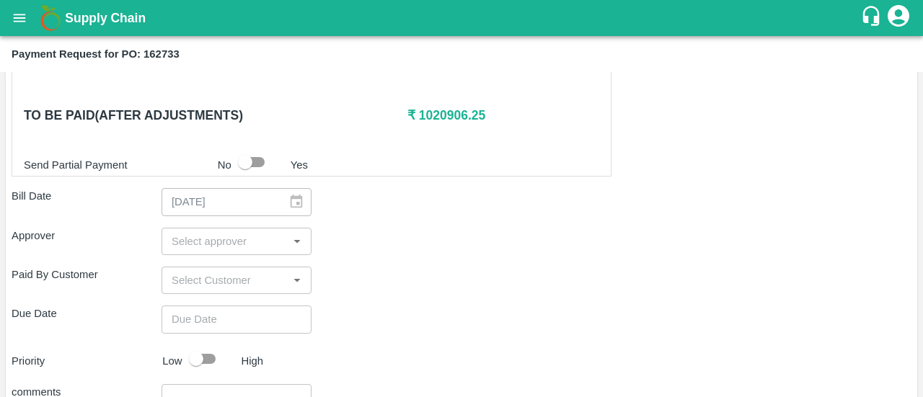
click at [207, 251] on div "​" at bounding box center [237, 241] width 150 height 27
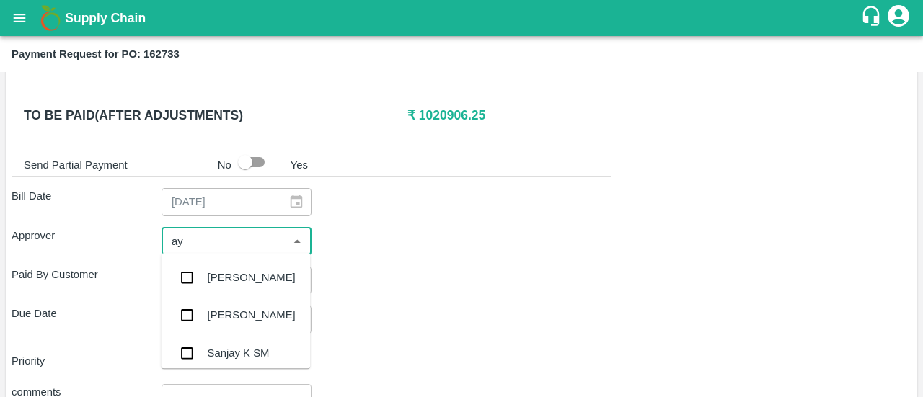
type input "ayu"
click at [193, 271] on input "checkbox" at bounding box center [186, 277] width 29 height 29
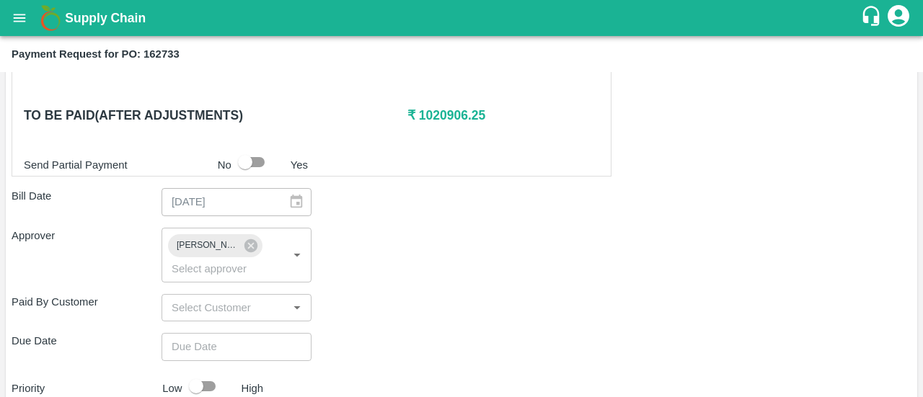
click at [532, 228] on div "Approver Ayush Khandal ​" at bounding box center [462, 255] width 900 height 55
type input "DD/MM/YYYY hh:mm aa"
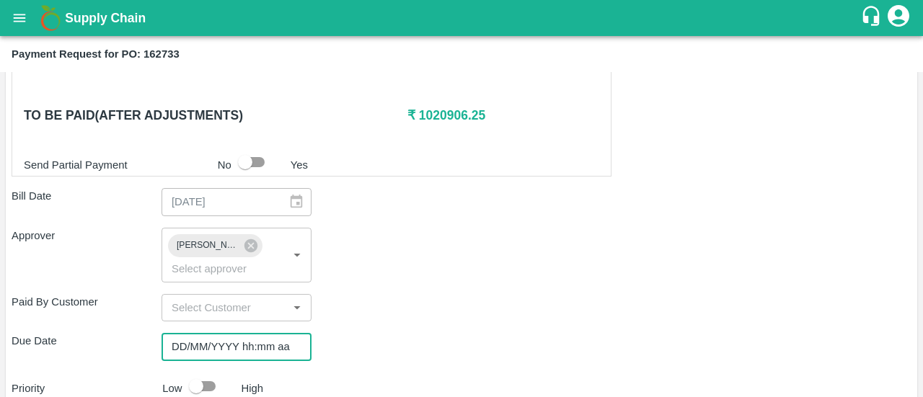
click at [262, 347] on input "DD/MM/YYYY hh:mm aa" at bounding box center [232, 346] width 140 height 27
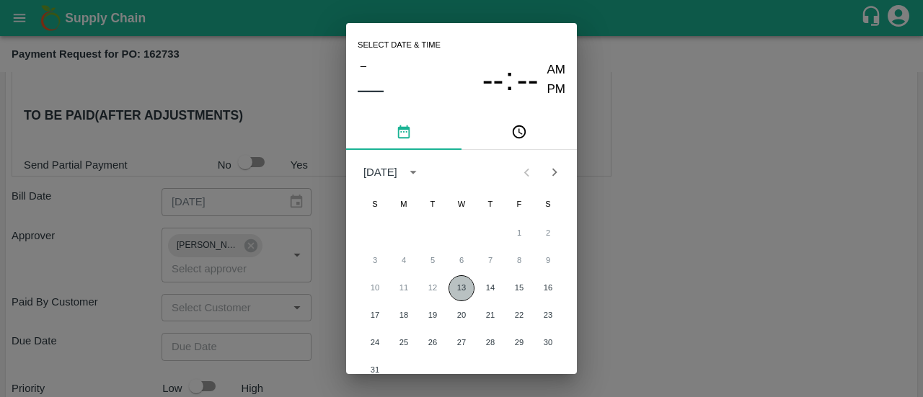
click at [463, 289] on button "13" at bounding box center [462, 288] width 26 height 26
type input "13/08/2025 12:00 AM"
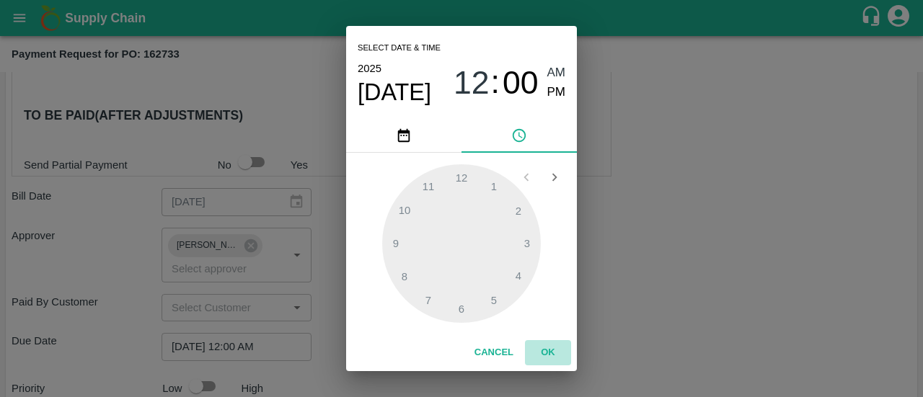
click at [544, 351] on button "OK" at bounding box center [548, 352] width 46 height 25
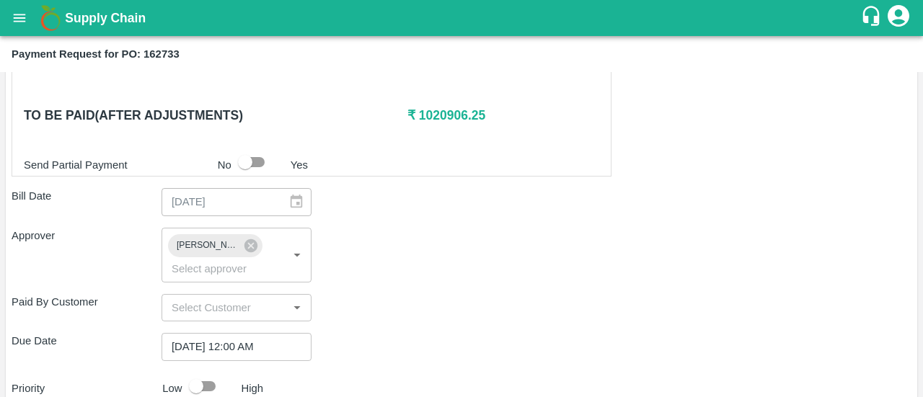
click at [552, 257] on div "Approver Ayush Khandal ​" at bounding box center [462, 255] width 900 height 55
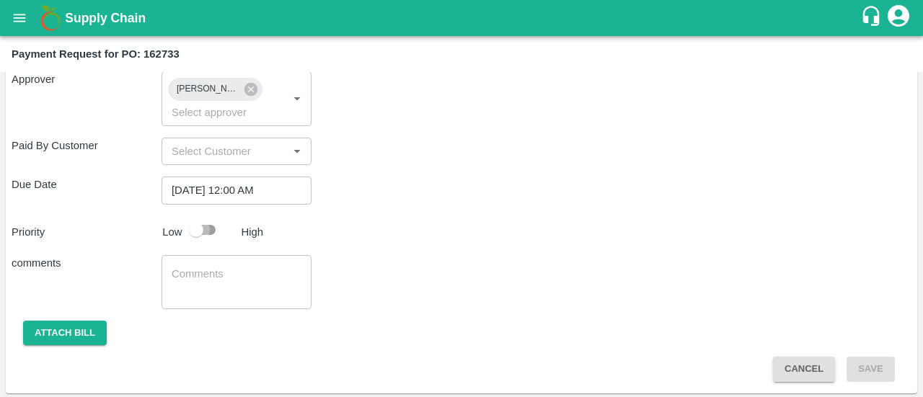
click at [195, 230] on input "checkbox" at bounding box center [196, 229] width 82 height 27
checkbox input "true"
click at [173, 257] on div "x ​" at bounding box center [237, 282] width 150 height 54
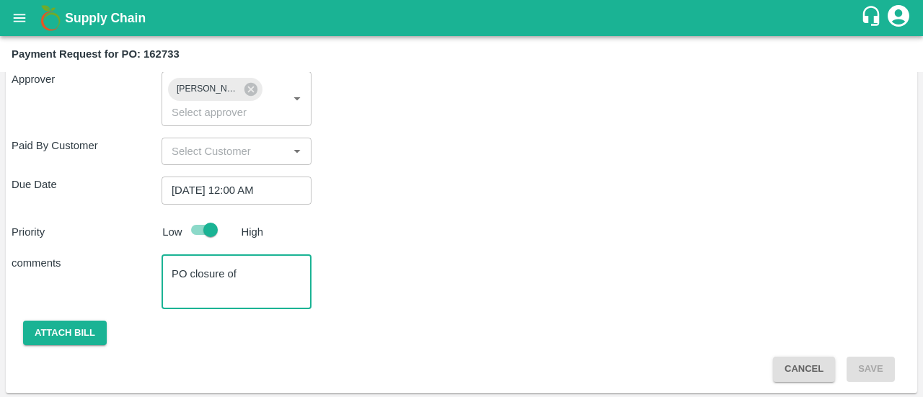
paste textarea "OTPU6519669"
paste textarea "162616"
type textarea "PO closure of OTPU6519669(note: [PERSON_NAME] of both PO 162733 and 162616 clos…"
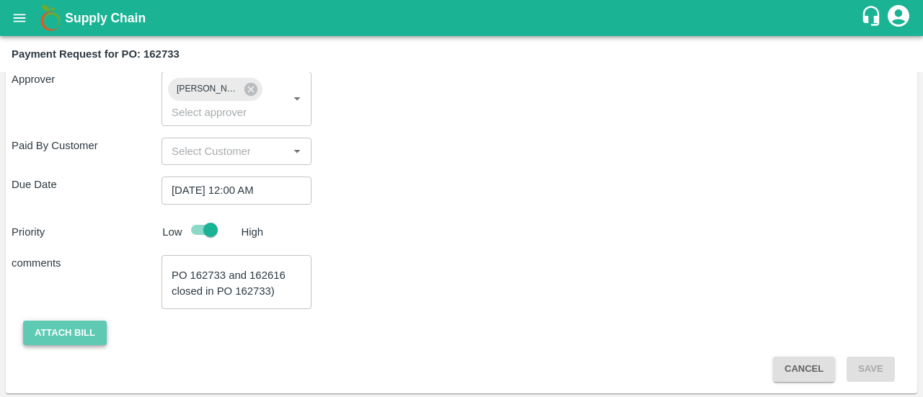
click at [87, 334] on button "Attach bill" at bounding box center [65, 333] width 84 height 25
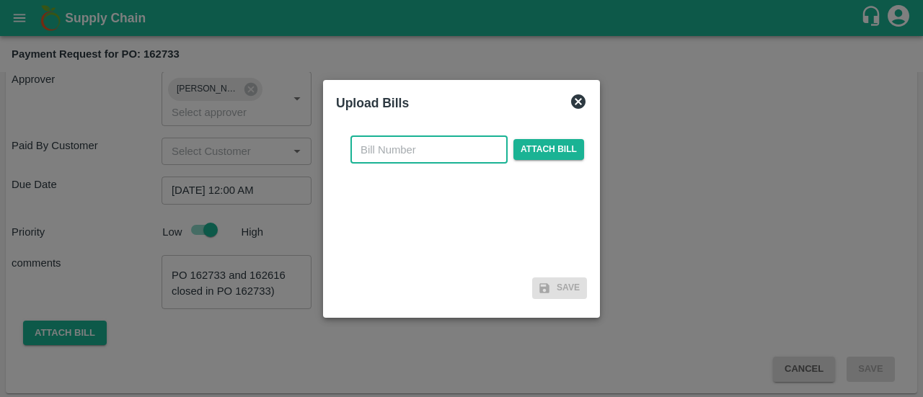
click at [420, 156] on input "text" at bounding box center [428, 149] width 157 height 27
paste input "OTPU6519669"
type input "OTPU6519669"
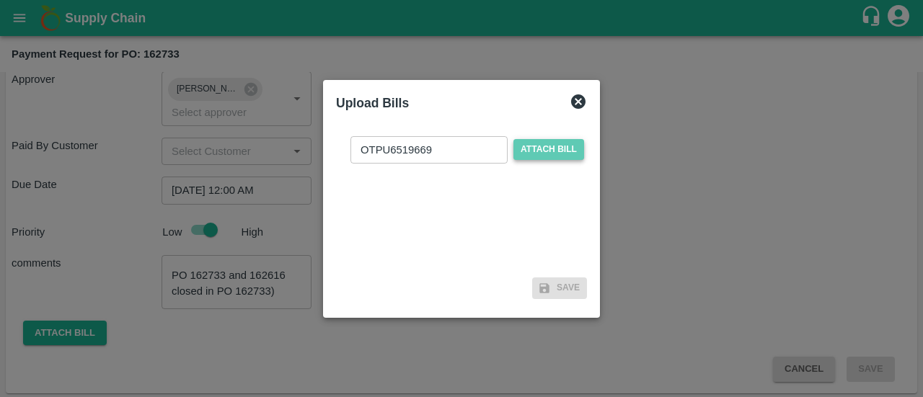
click at [556, 146] on span "Attach bill" at bounding box center [548, 149] width 71 height 21
click at [0, 0] on input "Attach bill" at bounding box center [0, 0] width 0 height 0
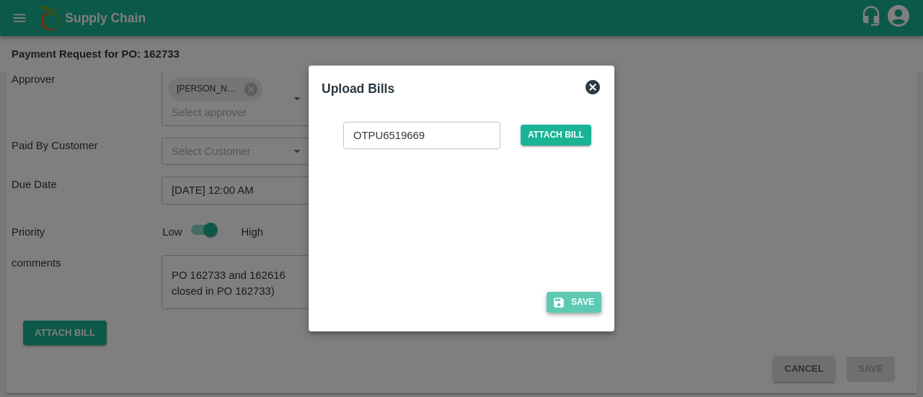
click at [577, 310] on button "Save" at bounding box center [574, 302] width 55 height 21
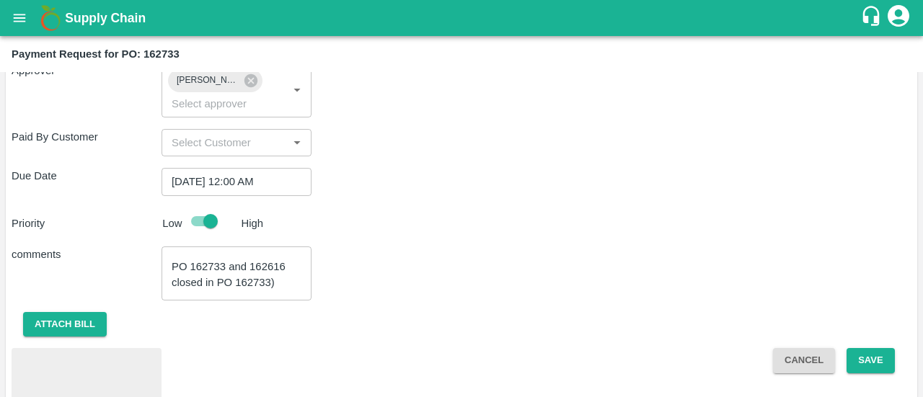
scroll to position [615, 0]
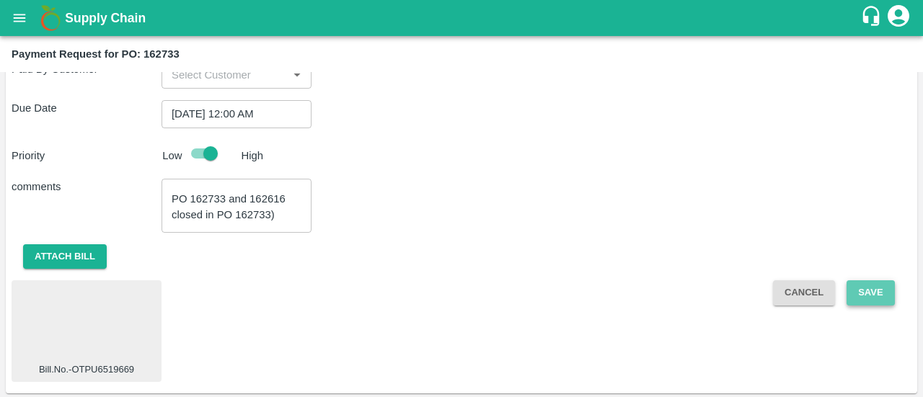
click at [873, 299] on button "Save" at bounding box center [871, 293] width 48 height 25
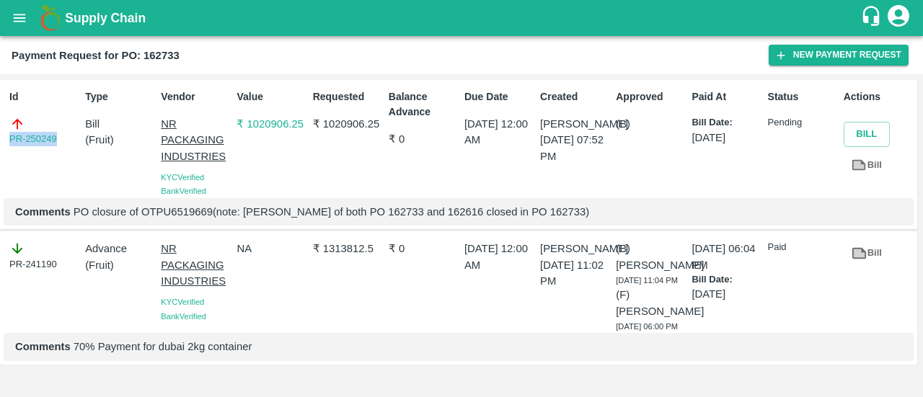
drag, startPoint x: 69, startPoint y: 144, endPoint x: 0, endPoint y: 161, distance: 70.5
click at [0, 161] on div "Id PR-250249 Type Bill ( Fruit ) Vendor NR PACKAGING INDUSTRIES KYC Verified Ba…" at bounding box center [458, 155] width 917 height 150
copy link "PR-250249"
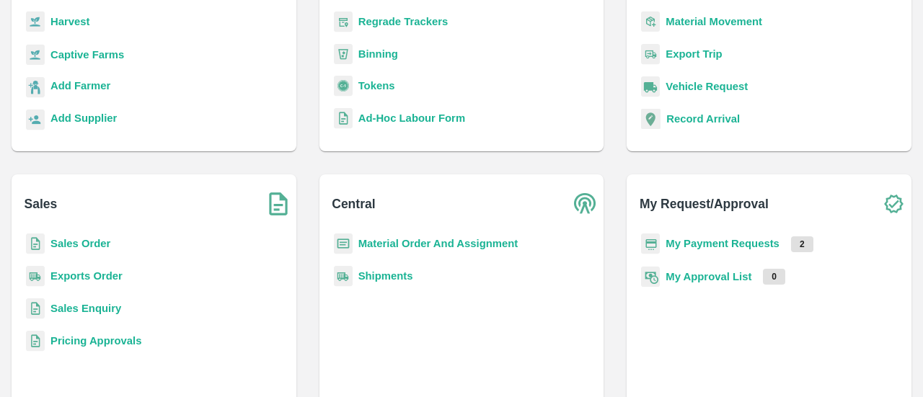
scroll to position [173, 0]
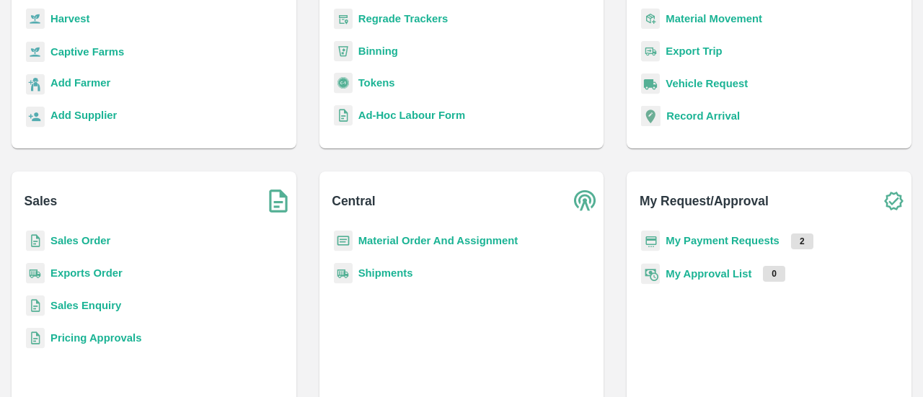
click at [720, 242] on b "My Payment Requests" at bounding box center [723, 241] width 114 height 12
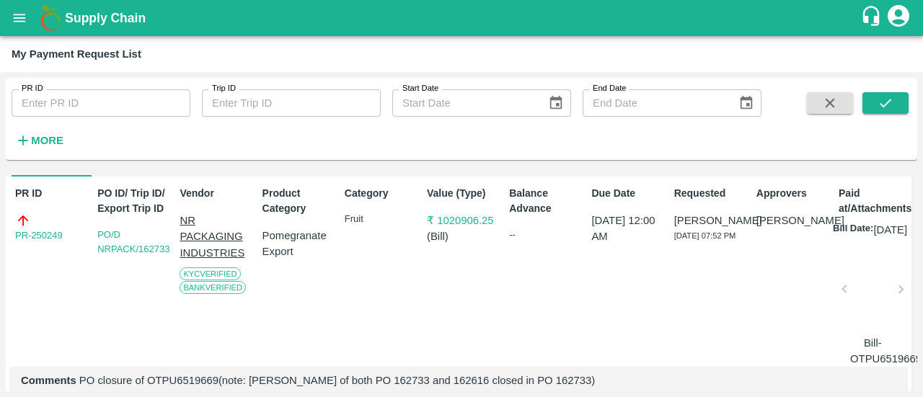
scroll to position [53, 0]
drag, startPoint x: 494, startPoint y: 220, endPoint x: 427, endPoint y: 221, distance: 67.1
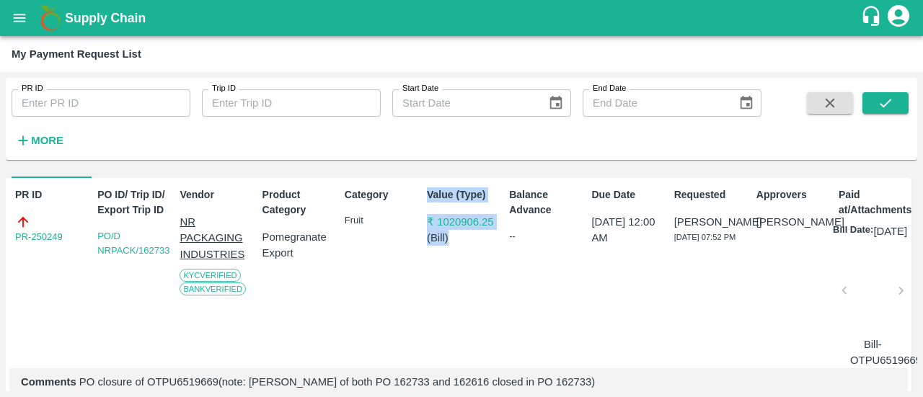
drag, startPoint x: 427, startPoint y: 221, endPoint x: 495, endPoint y: 231, distance: 69.4
click at [495, 231] on div "PR ID PR-250249 PO ID/ Trip ID/ Export Trip ID PO/D NRPACK/162733 Vendor NR PAC…" at bounding box center [459, 289] width 906 height 222
drag, startPoint x: 499, startPoint y: 223, endPoint x: 441, endPoint y: 220, distance: 58.5
click at [441, 220] on div "PR ID PR-250249 PO ID/ Trip ID/ Export Trip ID PO/D NRPACK/162733 Vendor NR PAC…" at bounding box center [459, 289] width 906 height 222
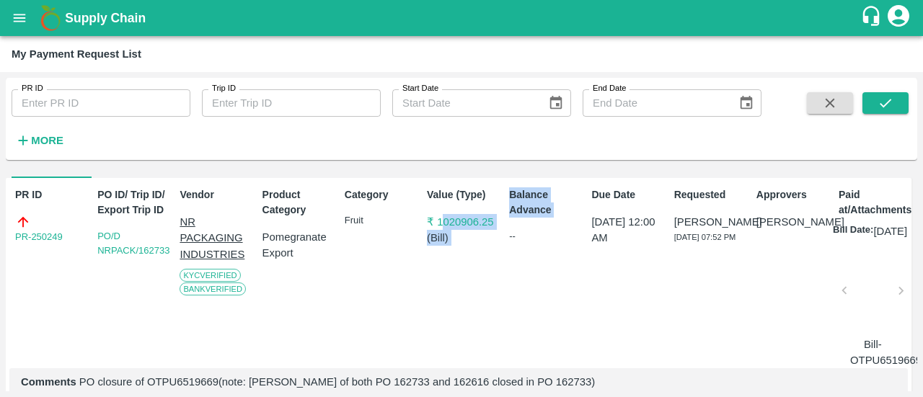
click at [472, 286] on div "Value (Type) ₹ 1020906.25 ( Bill )" at bounding box center [458, 275] width 75 height 187
drag, startPoint x: 497, startPoint y: 224, endPoint x: 437, endPoint y: 225, distance: 59.9
click at [437, 225] on div "PR ID PR-250249 PO ID/ Trip ID/ Export Trip ID PO/D NRPACK/162733 Vendor NR PAC…" at bounding box center [459, 289] width 906 height 222
copy p "1020906.25"
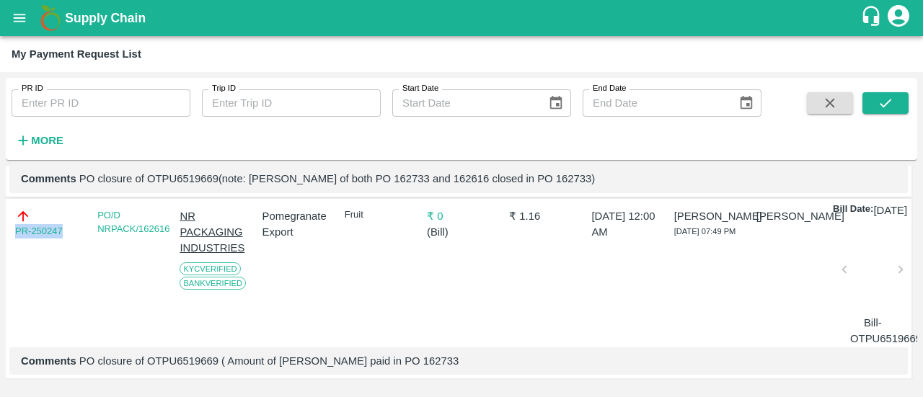
drag, startPoint x: 69, startPoint y: 207, endPoint x: 0, endPoint y: 211, distance: 69.4
click at [0, 211] on div "PR ID PR ID Trip ID Trip ID Start Date Start Date End Date End Date More DOWNLO…" at bounding box center [461, 234] width 923 height 325
copy link "PR-250247"
